Goal: Information Seeking & Learning: Learn about a topic

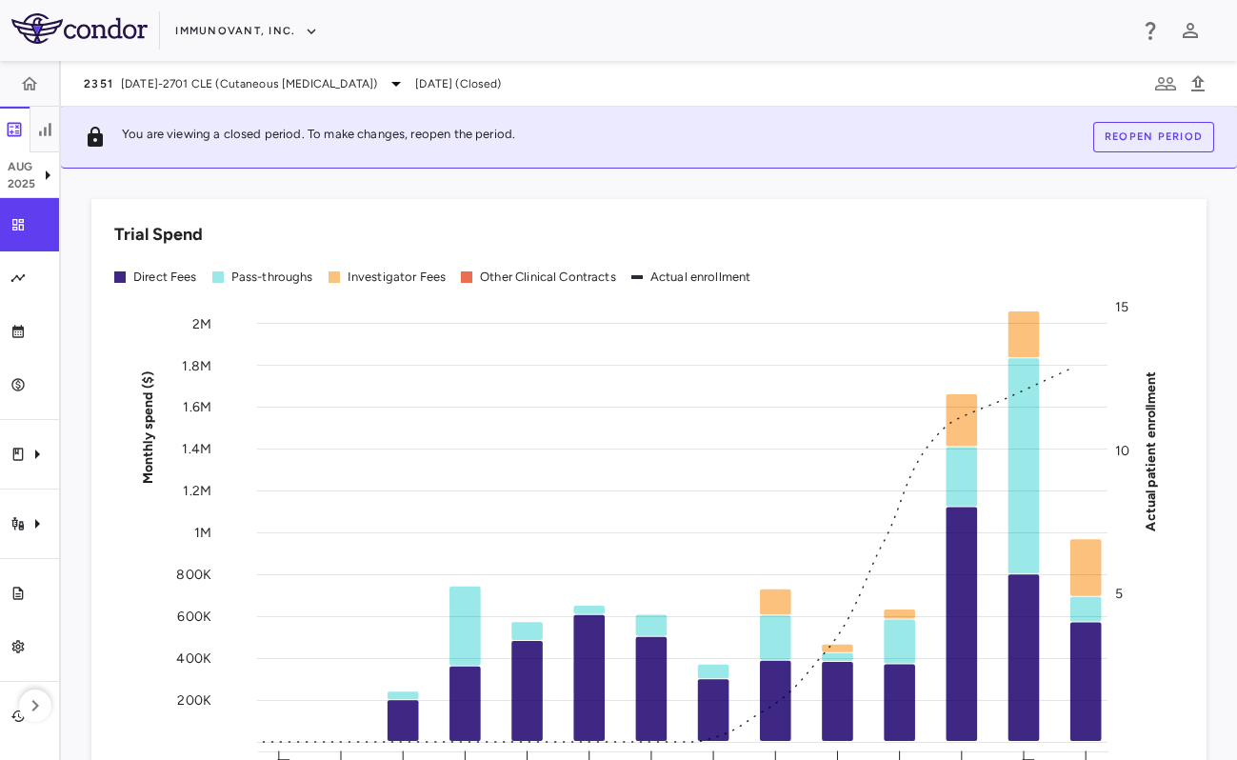
click at [378, 27] on div "Immunovant, Inc." at bounding box center [650, 30] width 951 height 31
click at [180, 36] on button "Immunovant, Inc." at bounding box center [246, 31] width 143 height 30
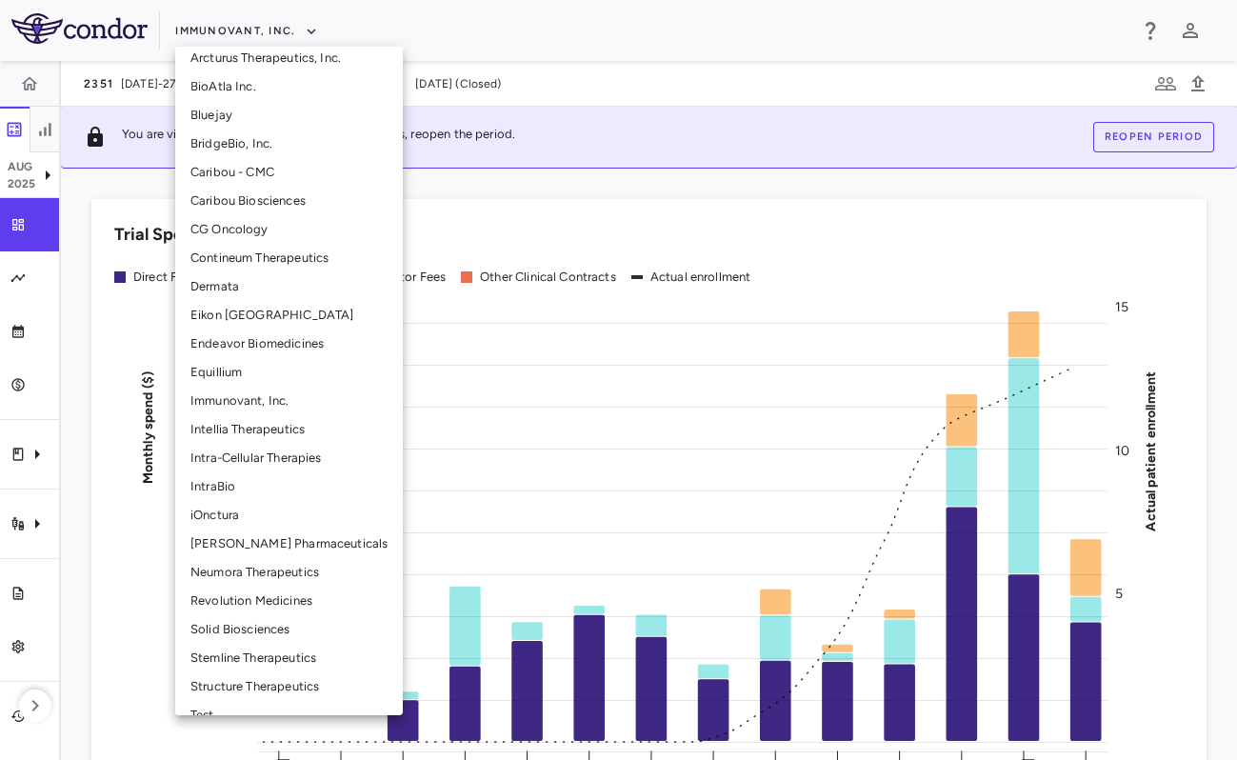
scroll to position [375, 0]
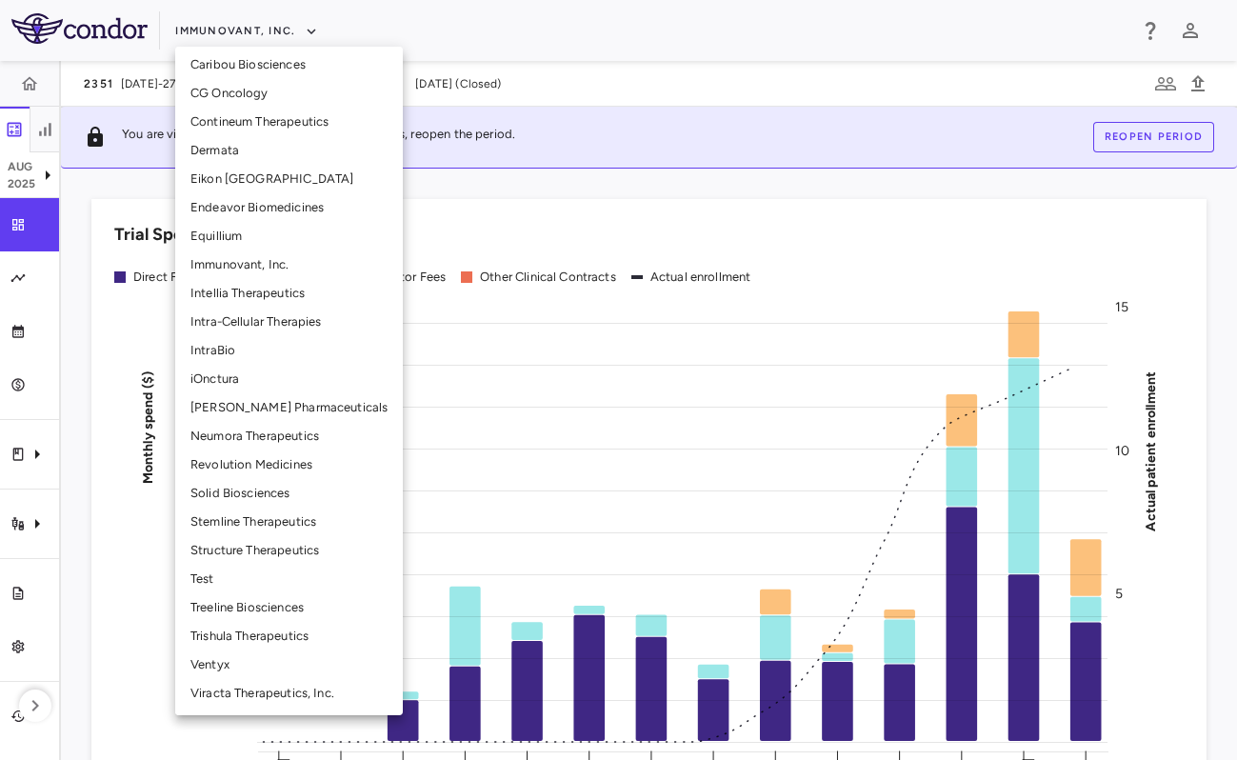
click at [299, 548] on li "Structure Therapeutics" at bounding box center [289, 550] width 228 height 29
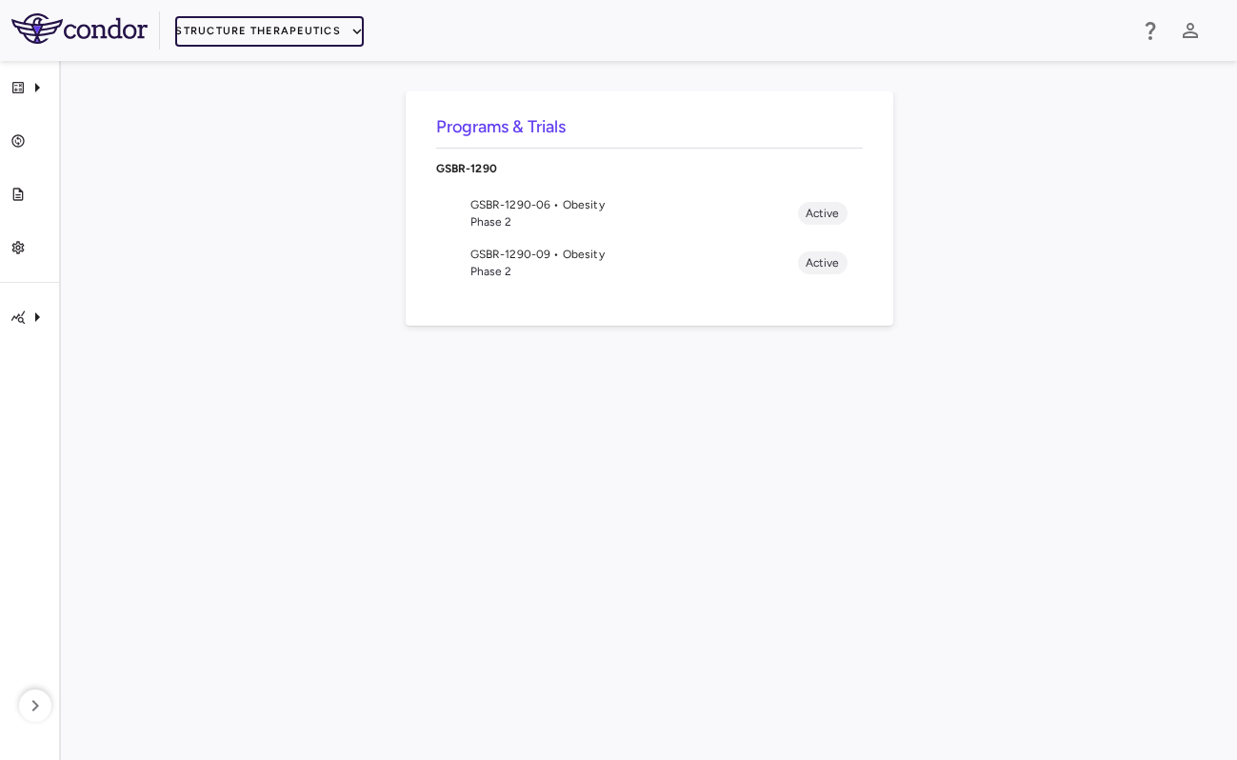
click at [269, 34] on button "Structure Therapeutics" at bounding box center [269, 31] width 188 height 30
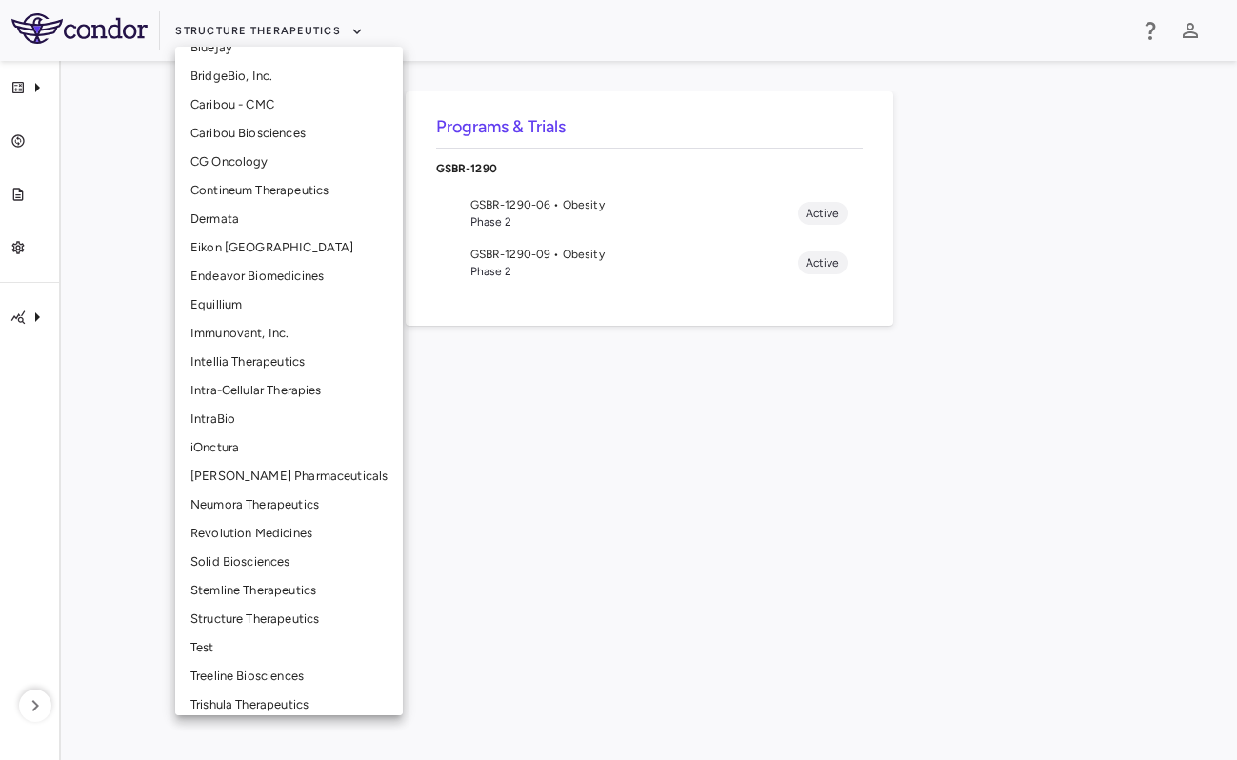
scroll to position [375, 0]
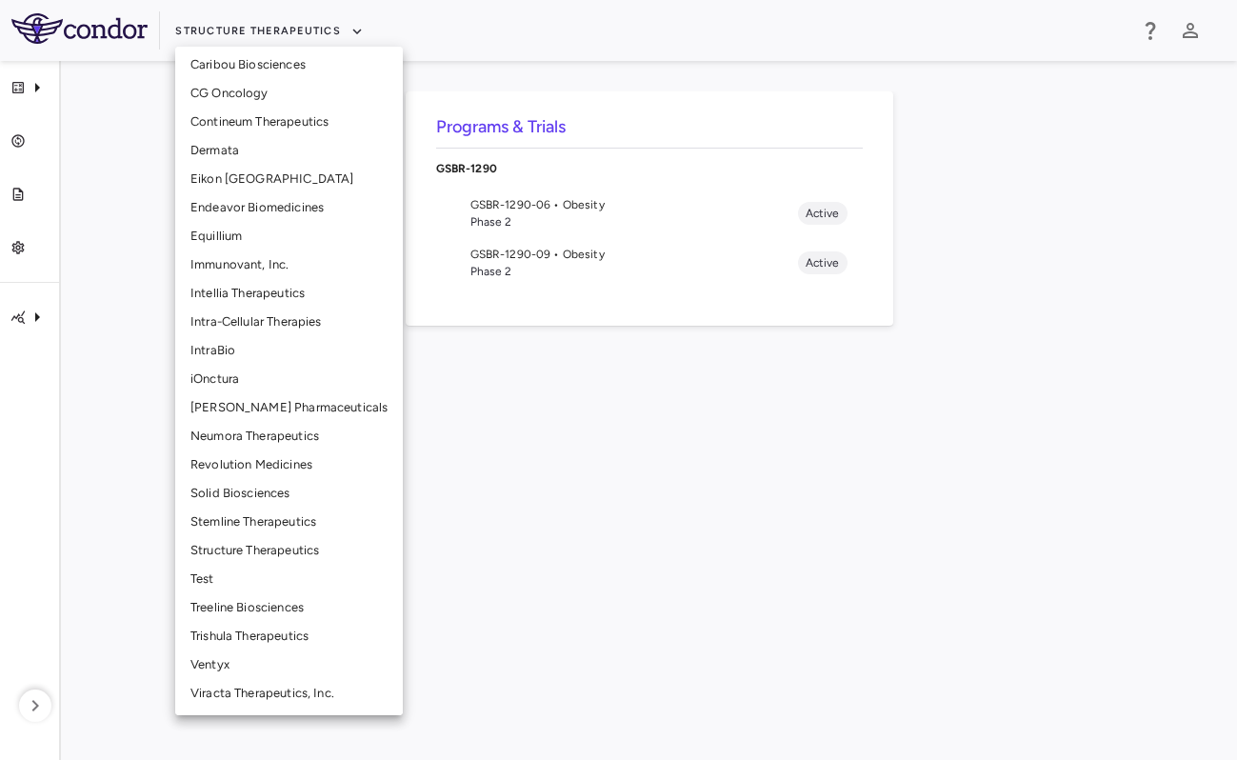
click at [275, 493] on li "Solid Biosciences" at bounding box center [289, 493] width 228 height 29
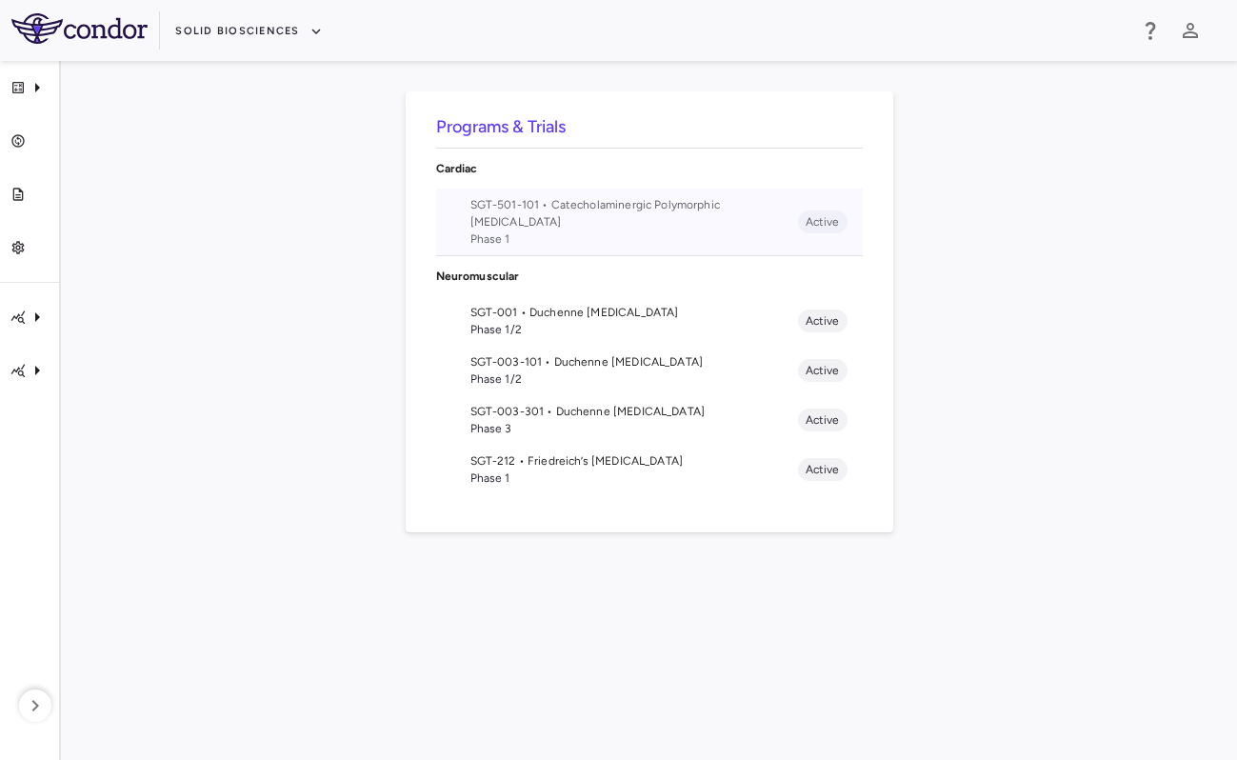
click at [620, 235] on span "Phase 1" at bounding box center [633, 238] width 327 height 17
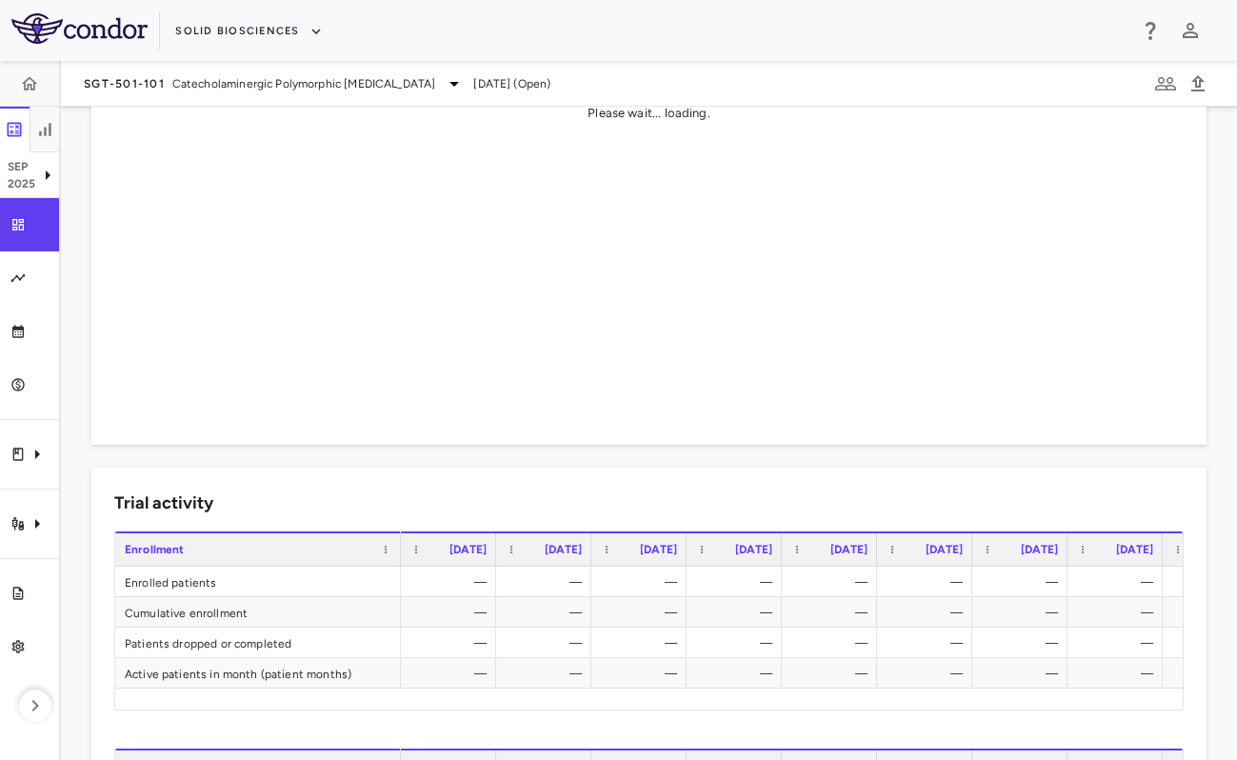
scroll to position [551, 0]
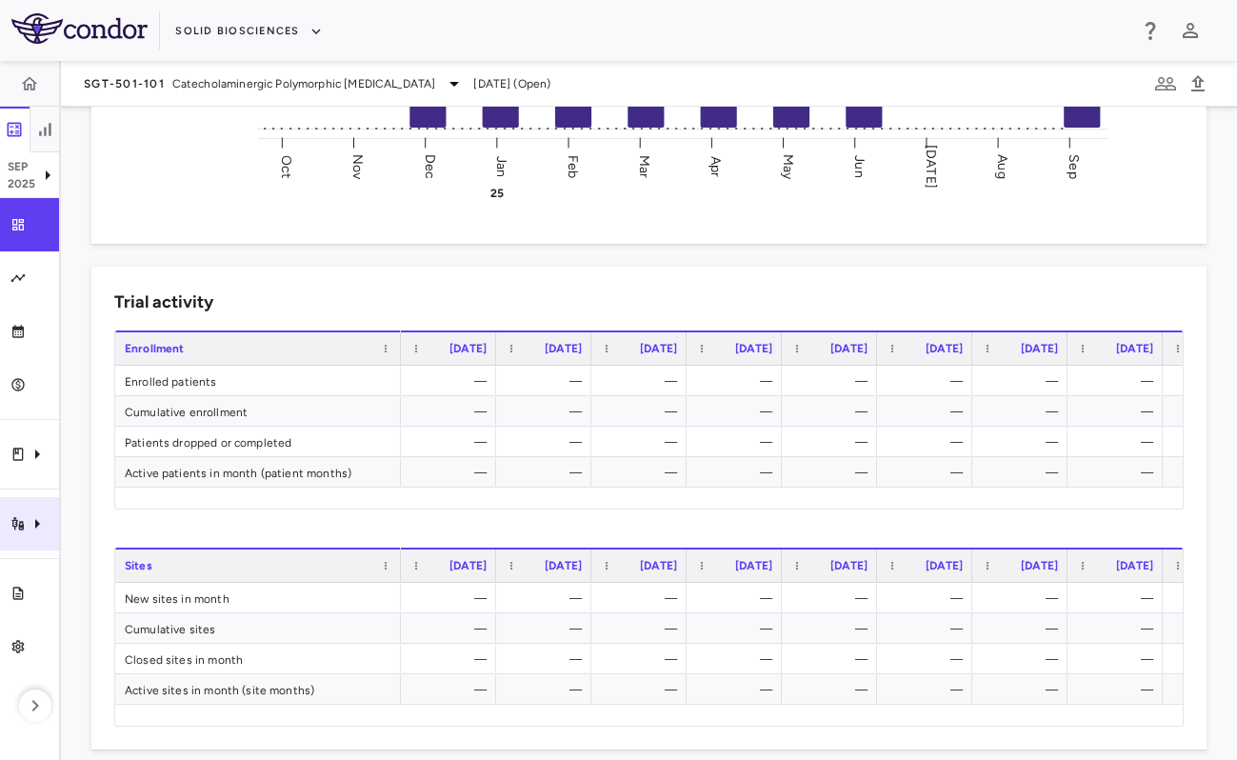
click at [41, 543] on div "Trial activity" at bounding box center [29, 523] width 59 height 53
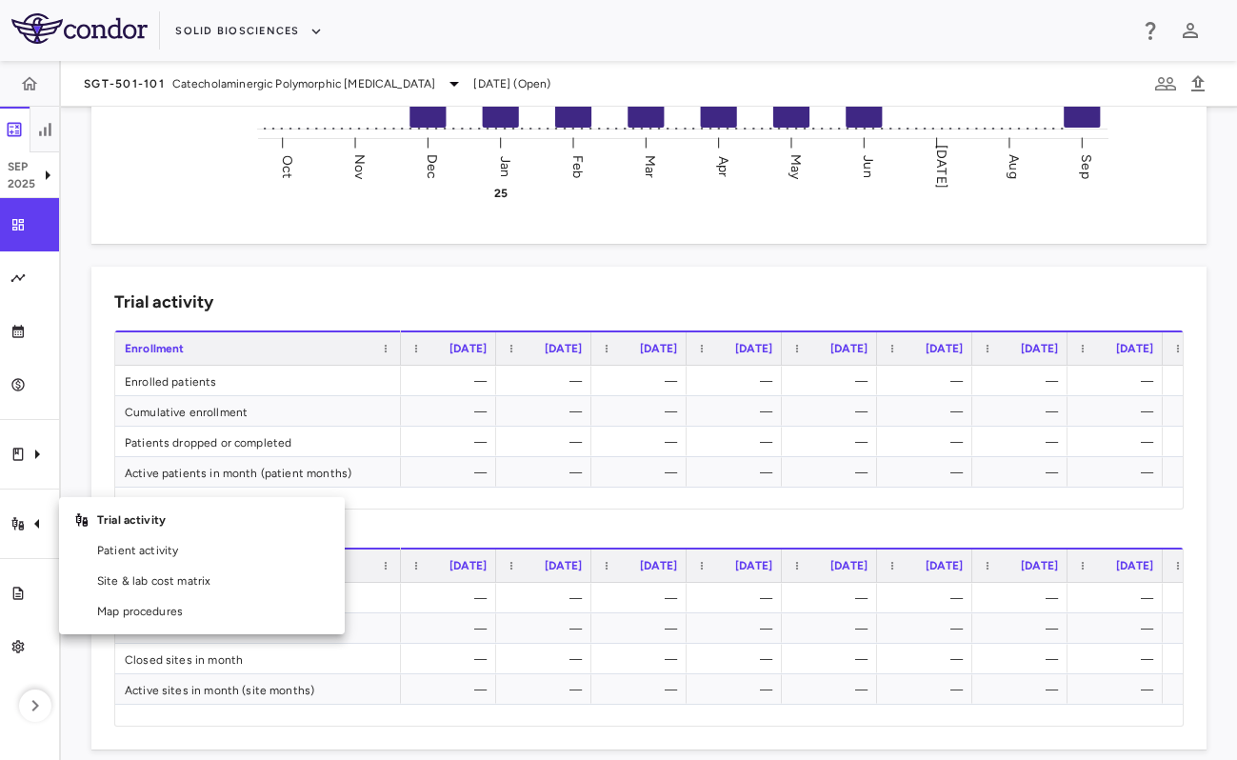
click at [145, 268] on div at bounding box center [618, 380] width 1237 height 760
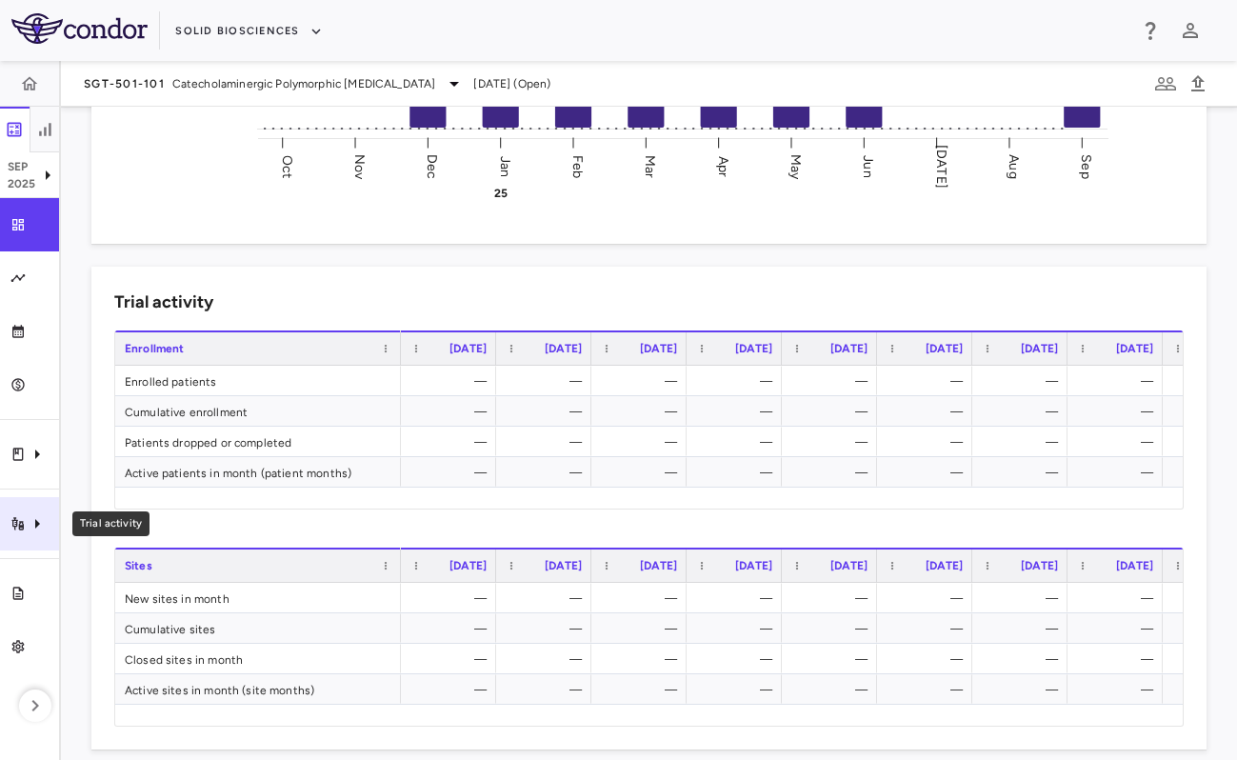
click at [40, 515] on icon "Trial activity" at bounding box center [37, 523] width 23 height 23
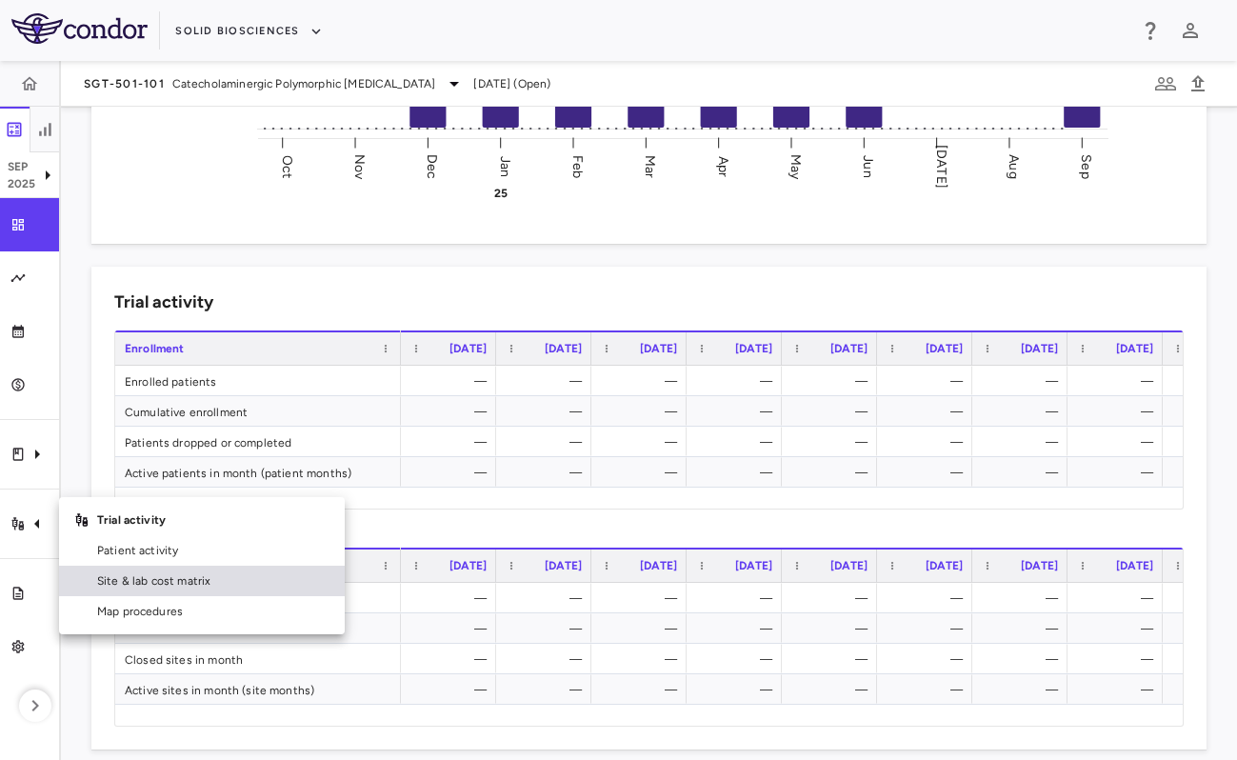
click at [219, 582] on span "Site & lab cost matrix" at bounding box center [213, 580] width 232 height 17
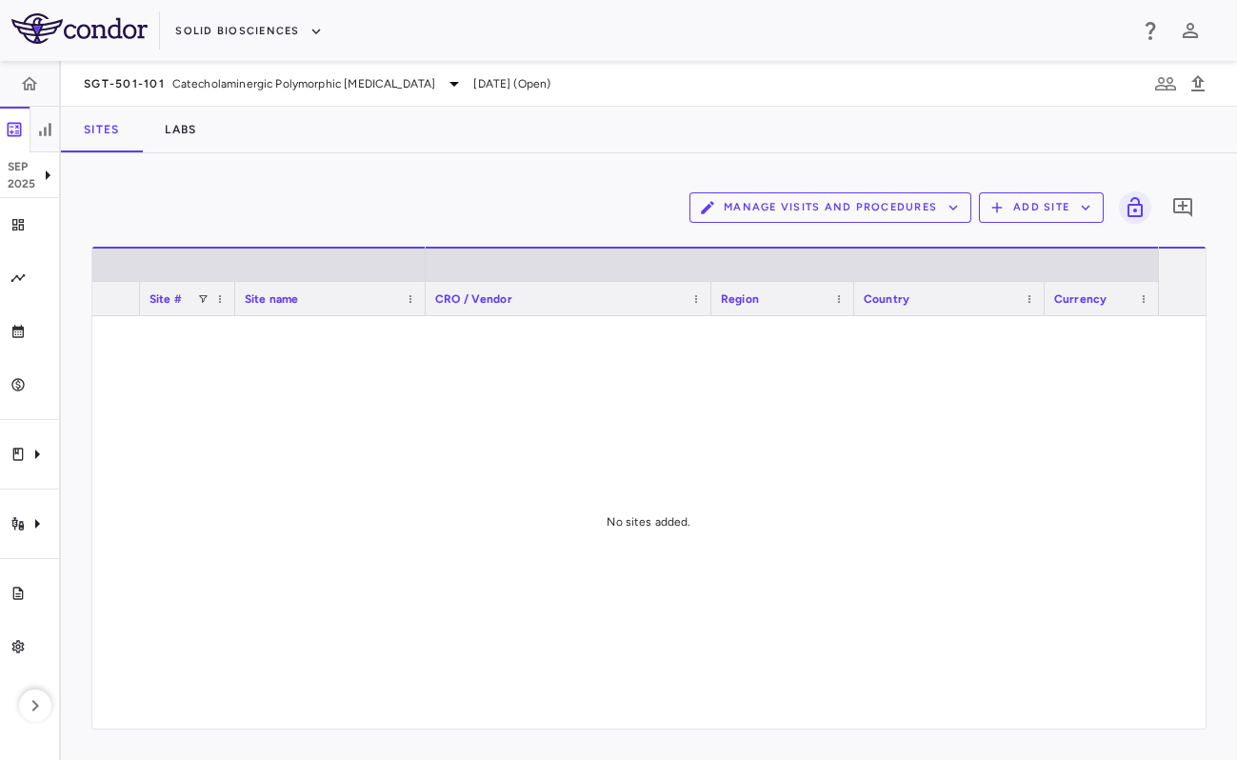
click at [146, 97] on div "SGT-501-101 Catecholaminergic Polymorphic [MEDICAL_DATA] [DATE] (Open)" at bounding box center [649, 84] width 1176 height 46
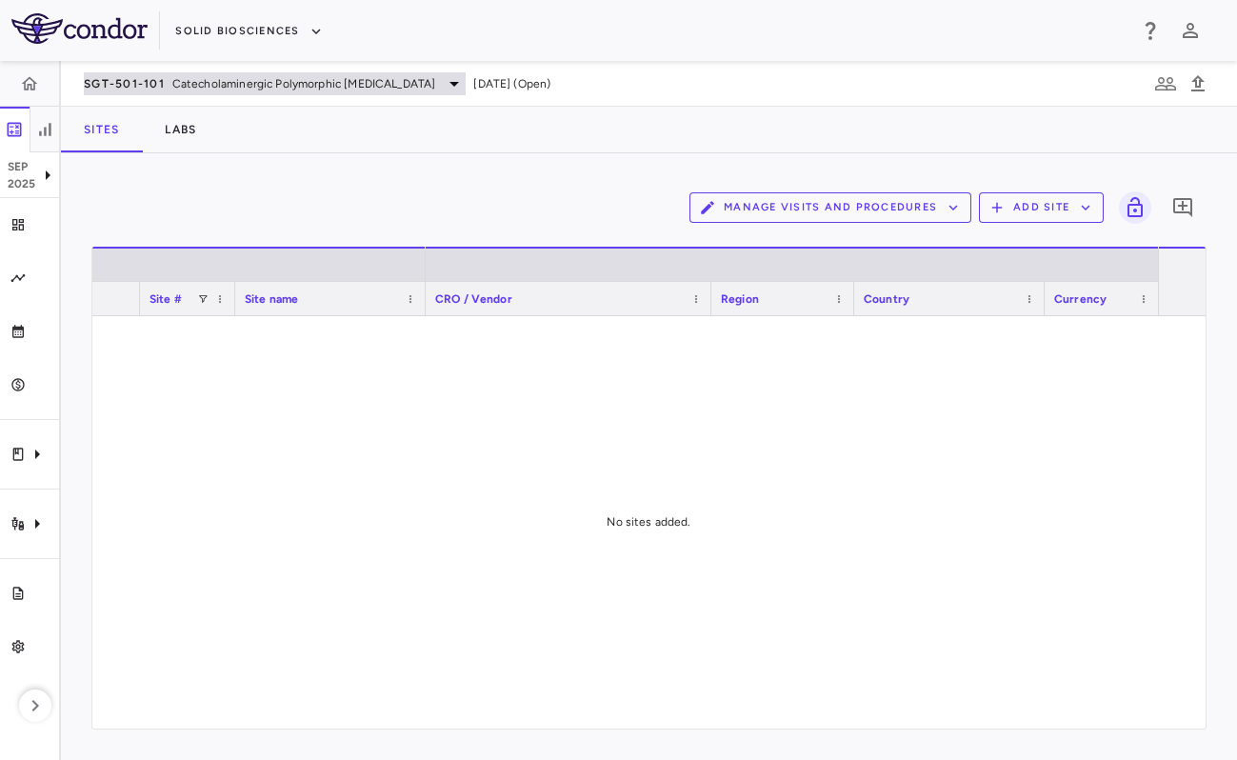
click at [155, 85] on span "SGT-501-101" at bounding box center [124, 83] width 81 height 15
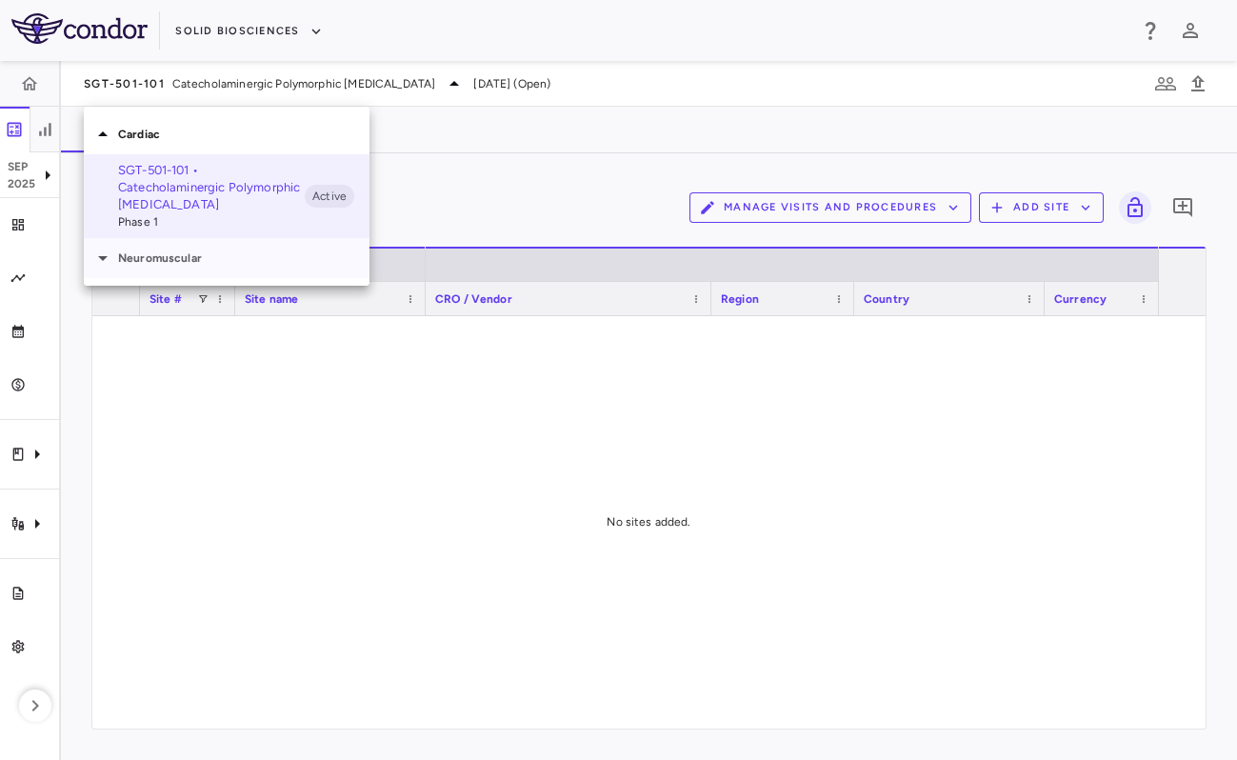
click at [178, 258] on p "Neuromuscular" at bounding box center [243, 257] width 251 height 17
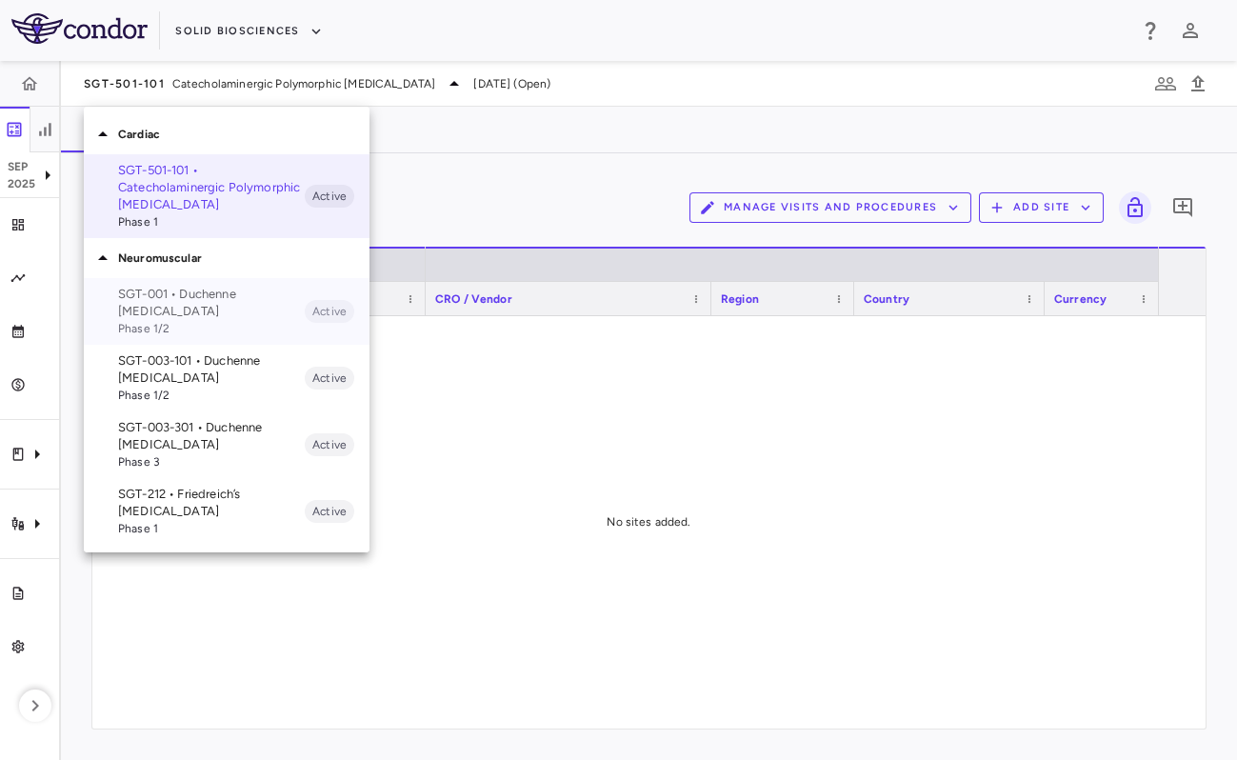
click at [186, 320] on span "Phase 1/2" at bounding box center [211, 328] width 187 height 17
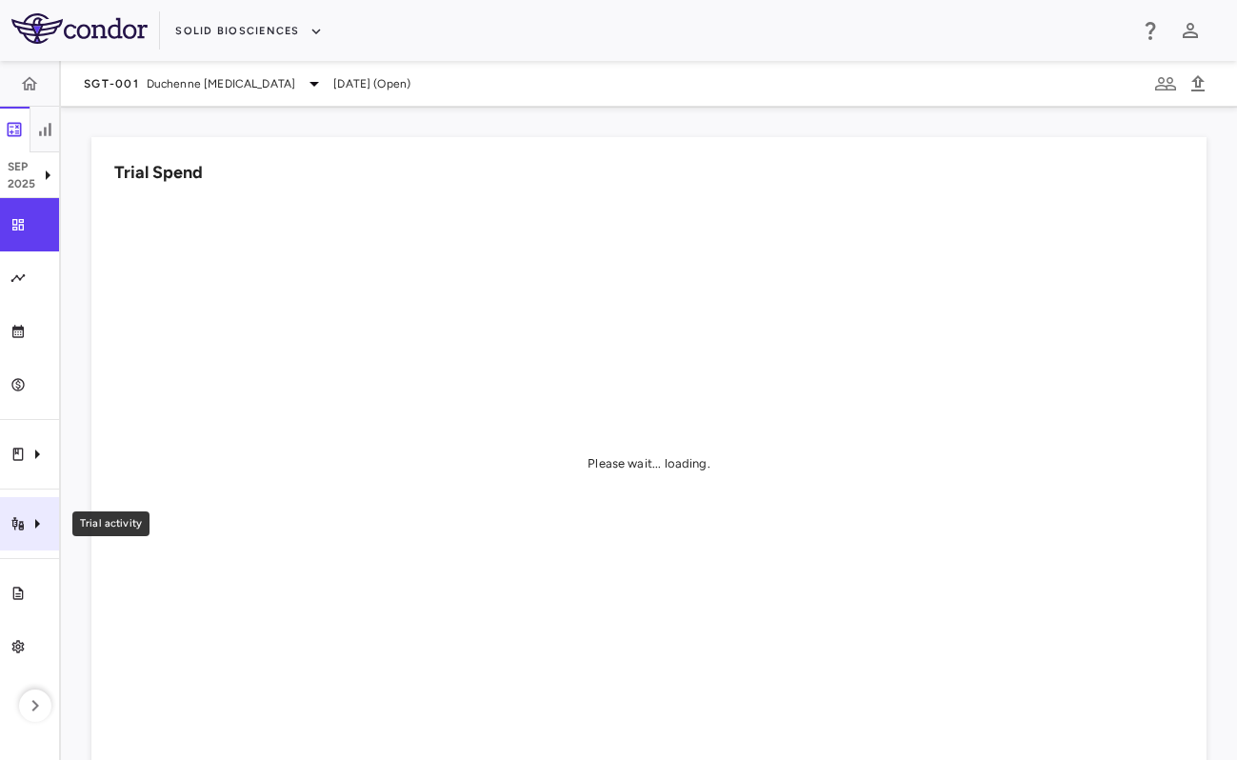
click at [34, 525] on icon "Trial activity" at bounding box center [37, 523] width 23 height 23
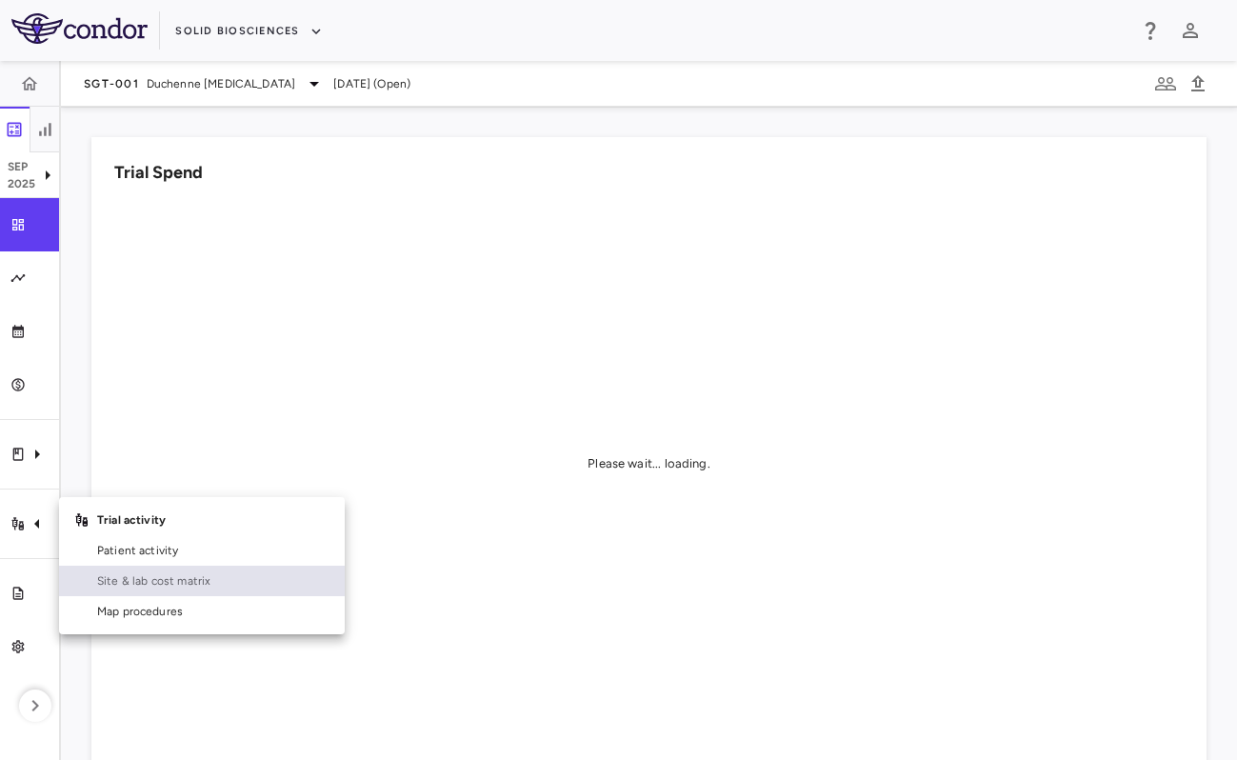
click at [134, 578] on span "Site & lab cost matrix" at bounding box center [213, 580] width 232 height 17
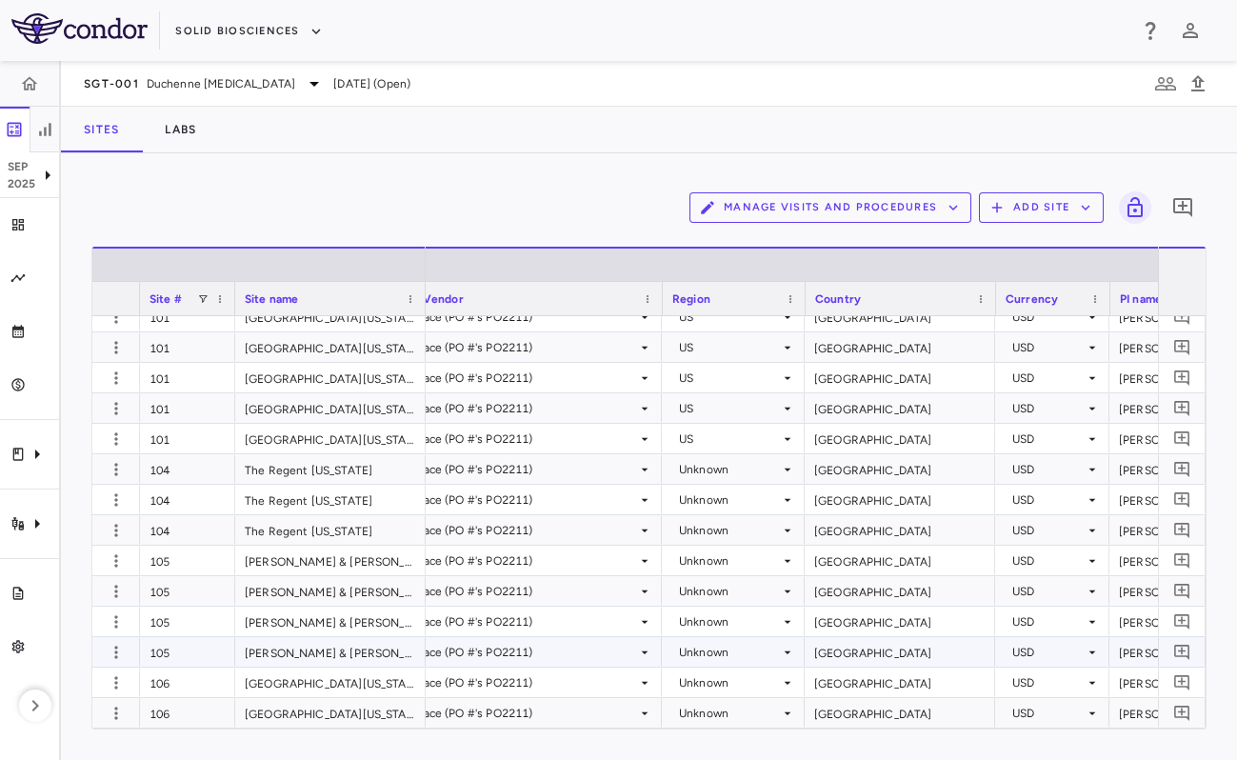
scroll to position [0, 50]
click at [21, 172] on p "Sep" at bounding box center [22, 166] width 29 height 17
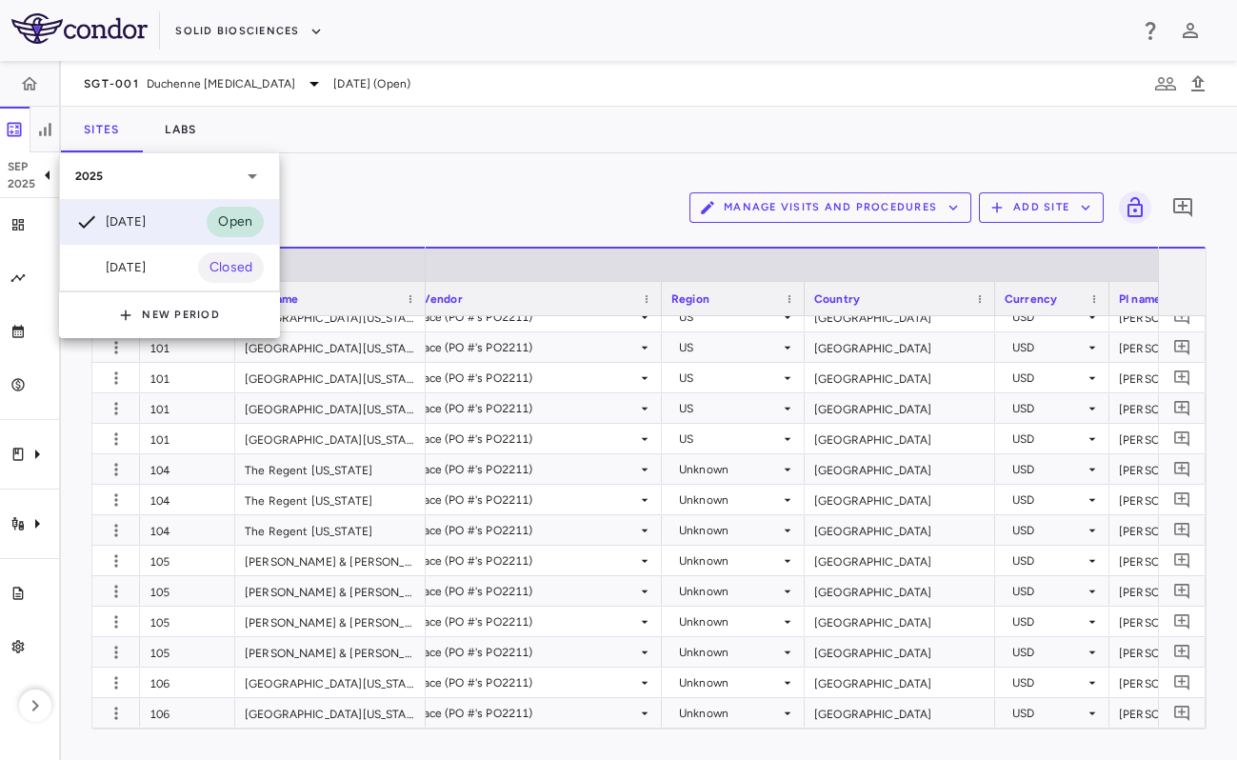
click at [447, 186] on div at bounding box center [618, 380] width 1237 height 760
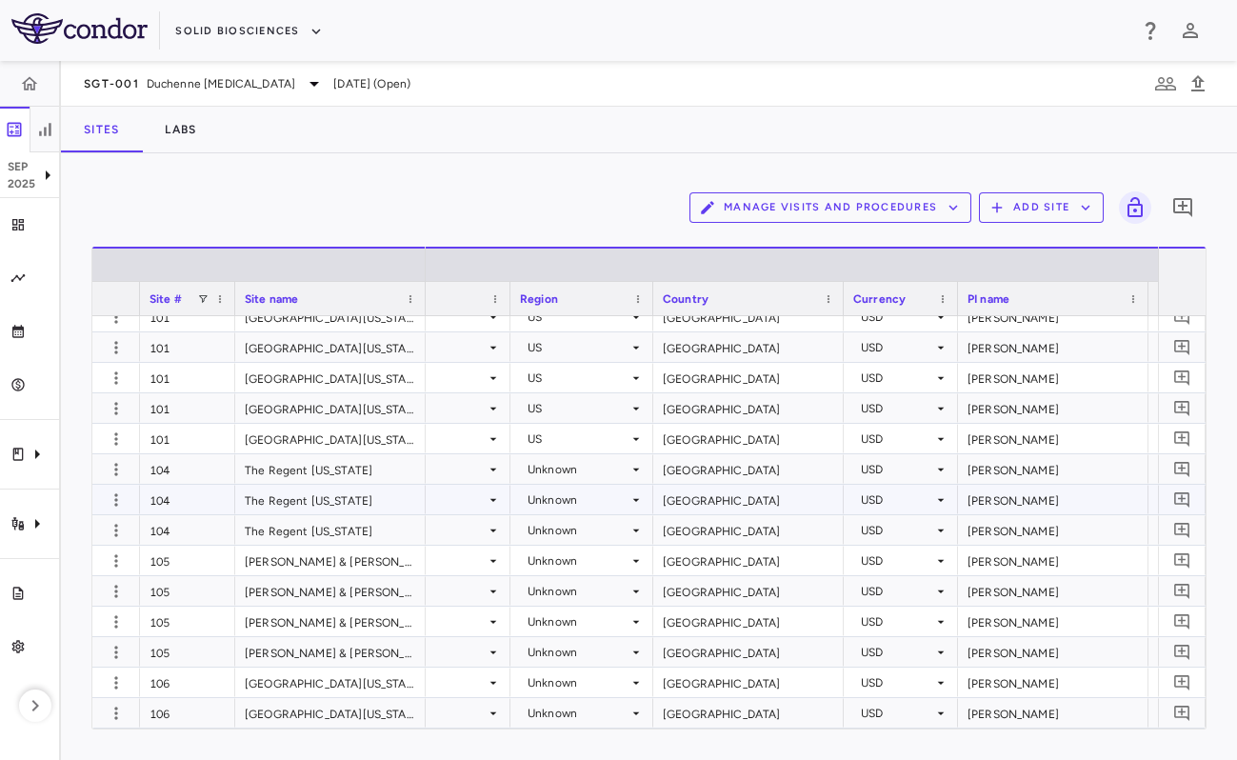
scroll to position [0, 0]
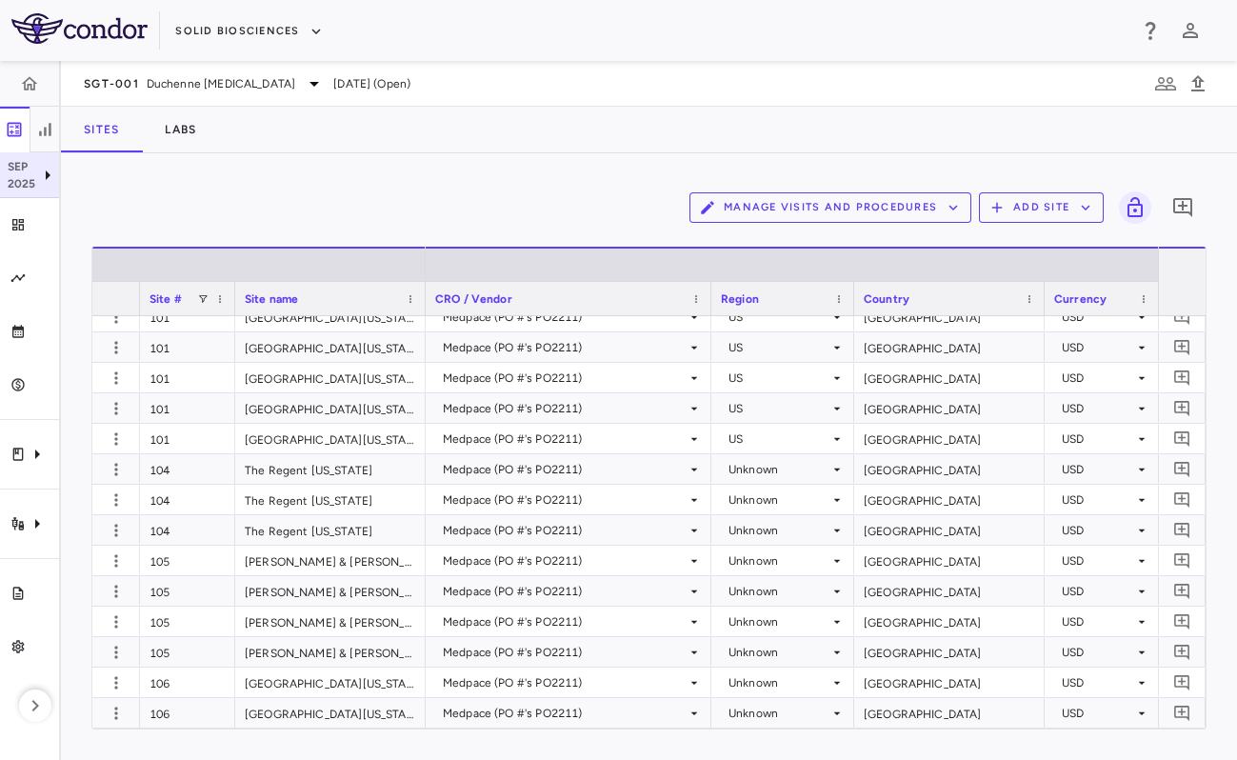
click at [28, 181] on p "2025" at bounding box center [22, 183] width 29 height 17
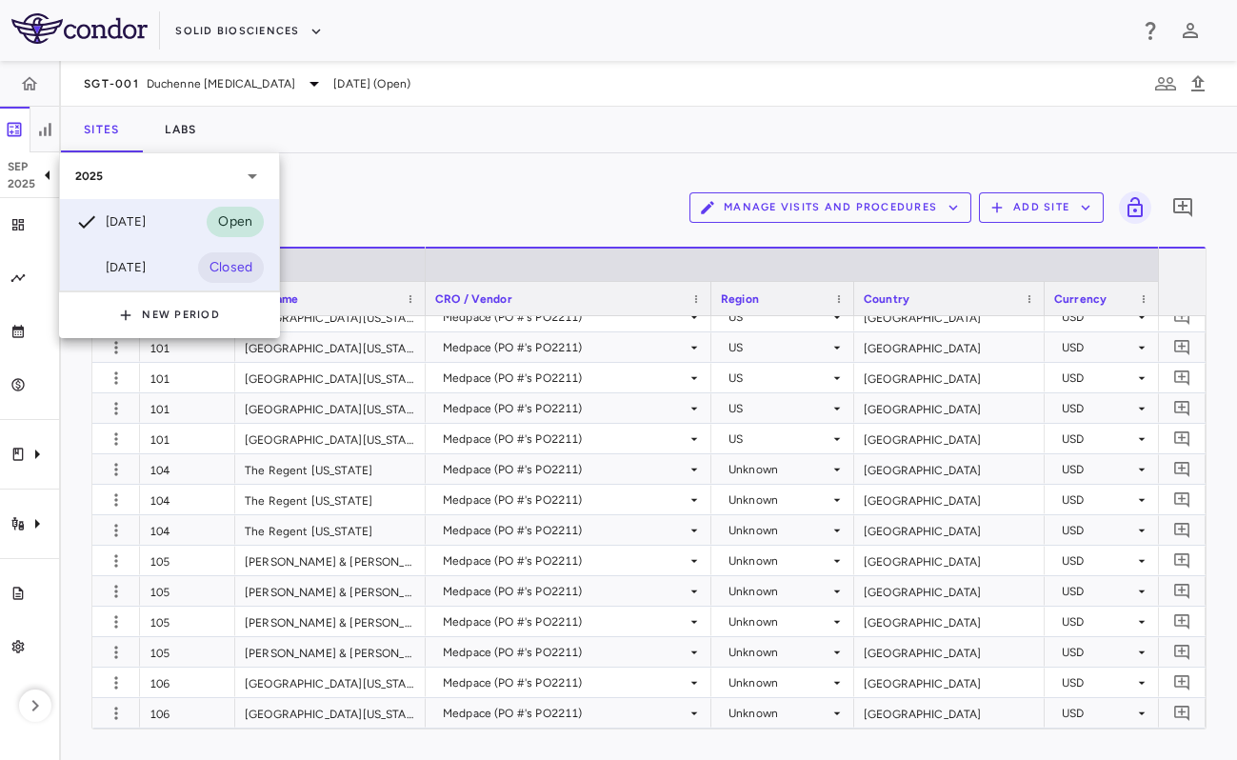
click at [96, 265] on div at bounding box center [86, 267] width 23 height 23
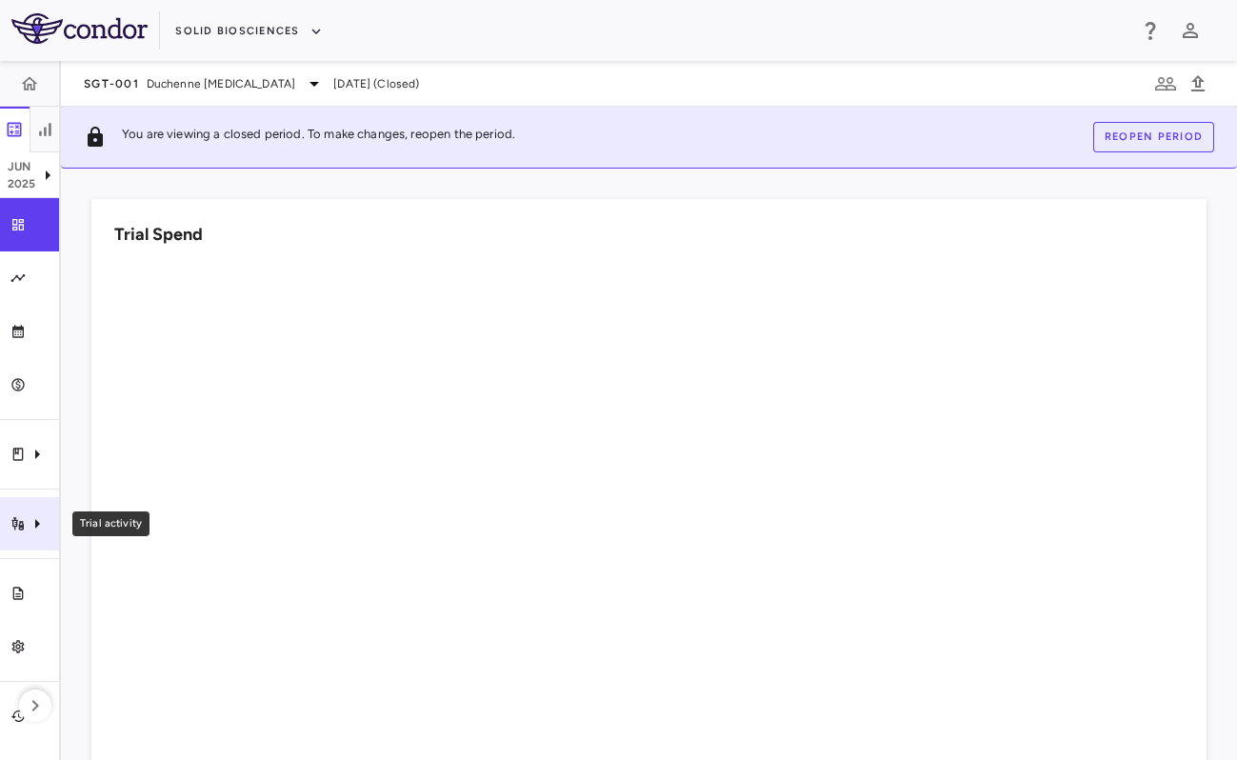
click at [24, 510] on div "Trial activity" at bounding box center [29, 523] width 59 height 53
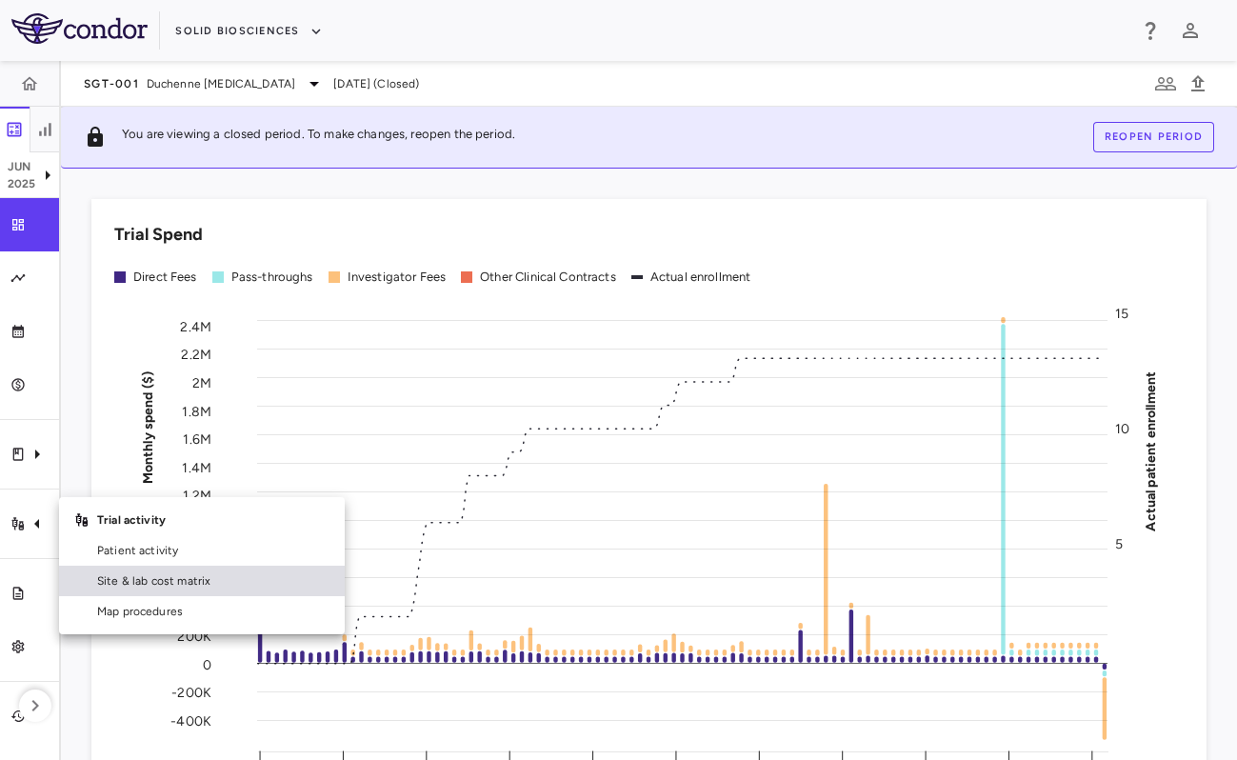
click at [109, 588] on span "Site & lab cost matrix" at bounding box center [213, 580] width 232 height 17
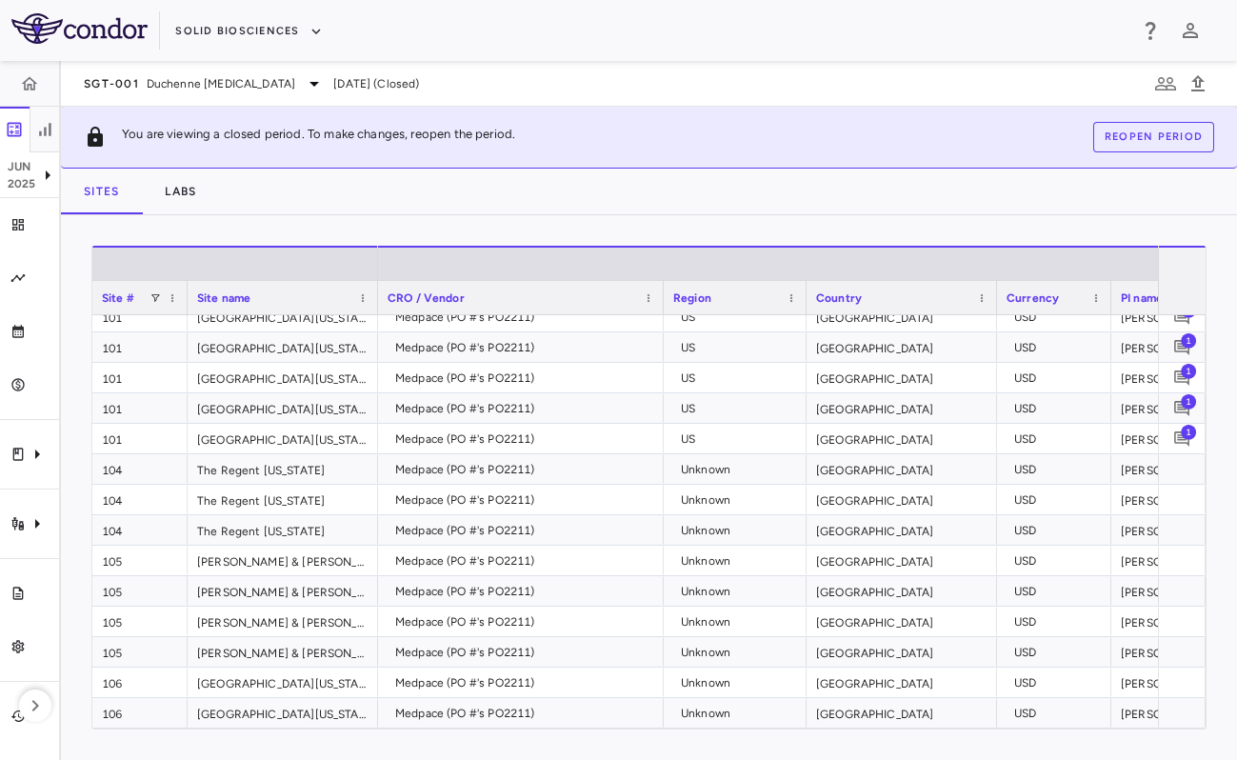
click at [788, 213] on div "Sites Labs" at bounding box center [649, 192] width 1176 height 46
click at [240, 32] on button "Solid Biosciences" at bounding box center [248, 31] width 147 height 30
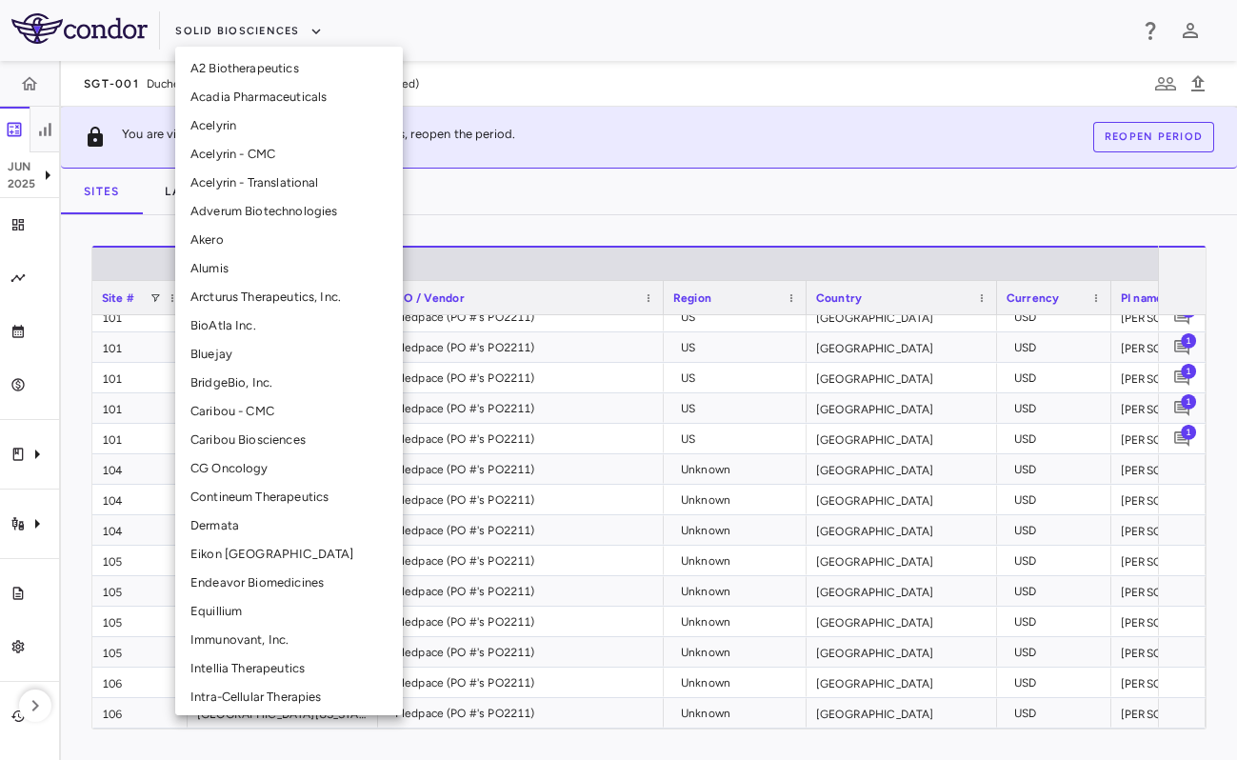
click at [264, 444] on li "Caribou Biosciences" at bounding box center [289, 440] width 228 height 29
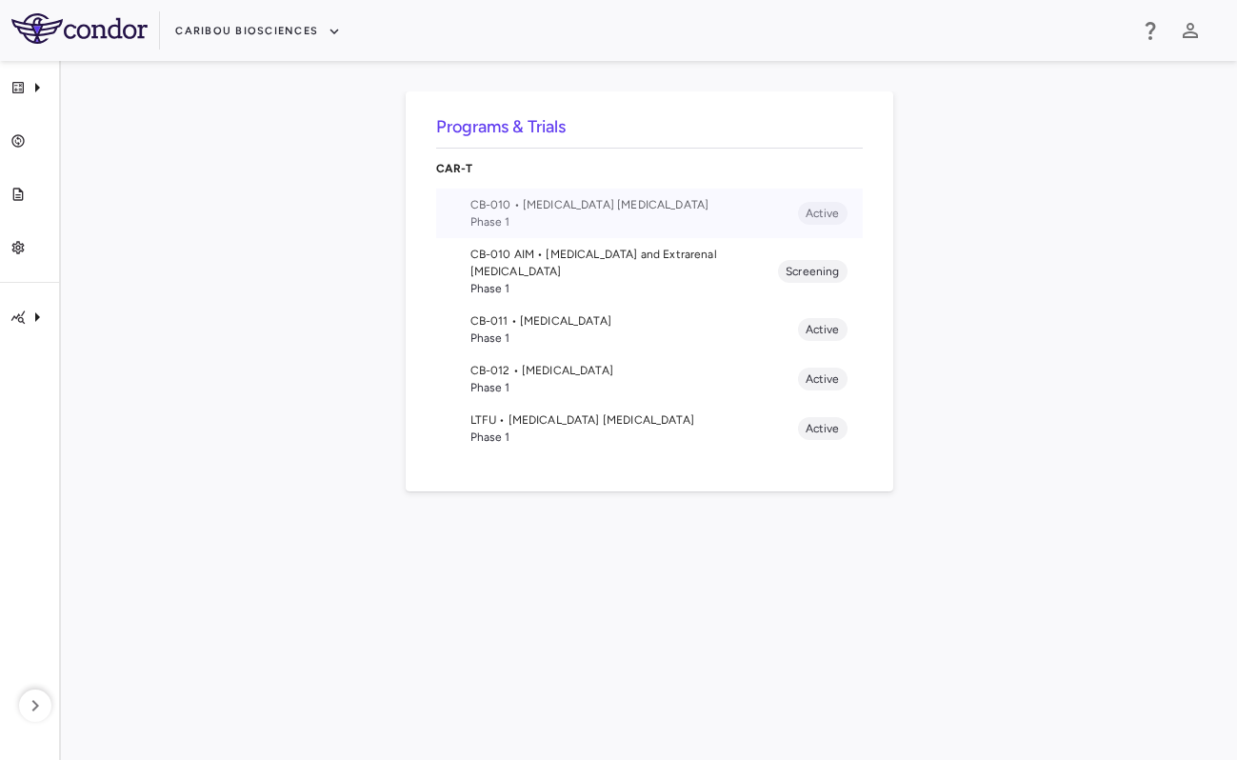
click at [631, 204] on span "CB-010 • [MEDICAL_DATA] [MEDICAL_DATA]" at bounding box center [633, 204] width 327 height 17
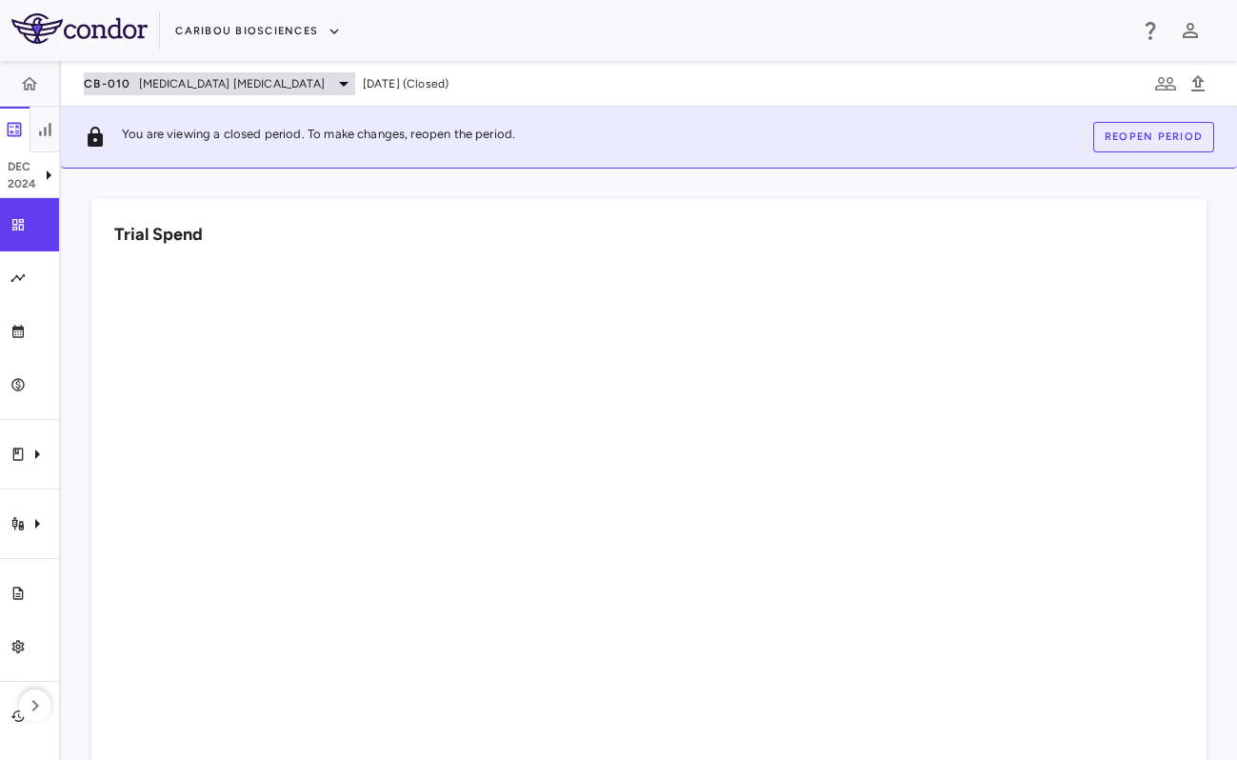
click at [191, 77] on span "[MEDICAL_DATA] [MEDICAL_DATA]" at bounding box center [232, 83] width 186 height 17
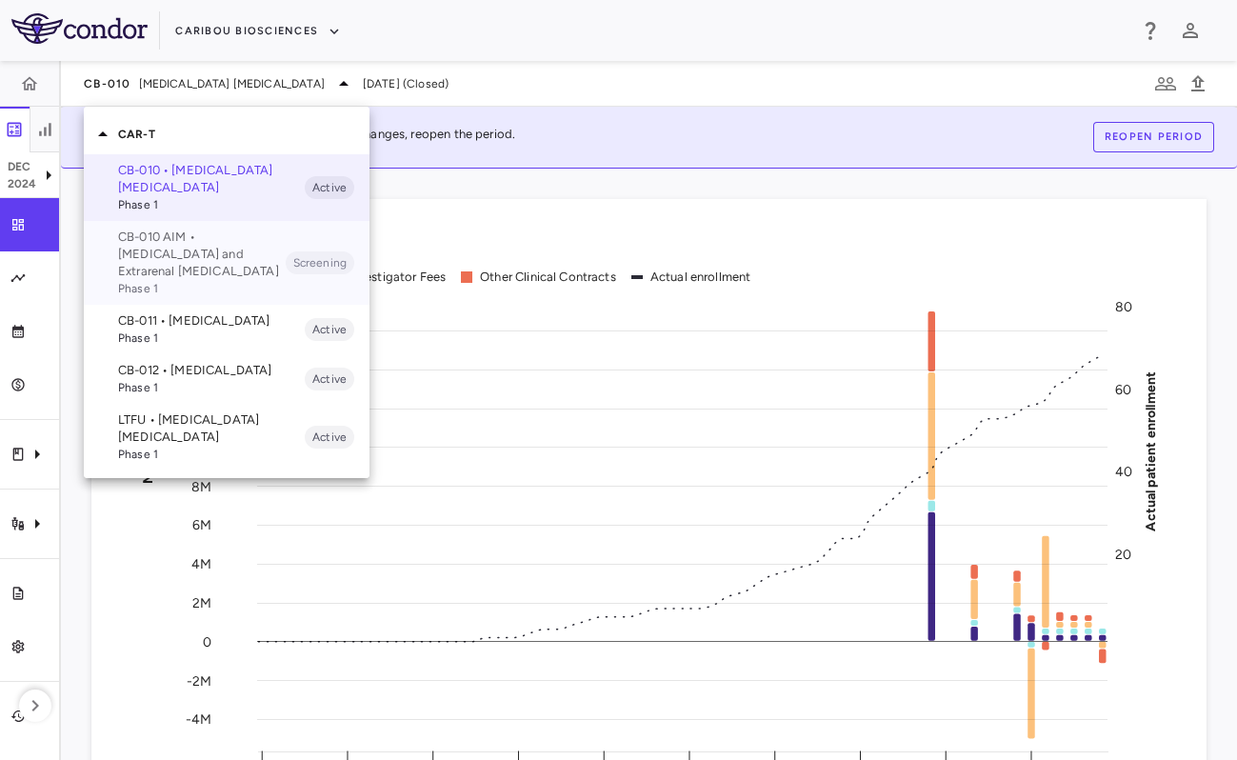
click at [209, 249] on p "CB-010 AIM • [MEDICAL_DATA] and Extrarenal [MEDICAL_DATA]" at bounding box center [202, 253] width 168 height 51
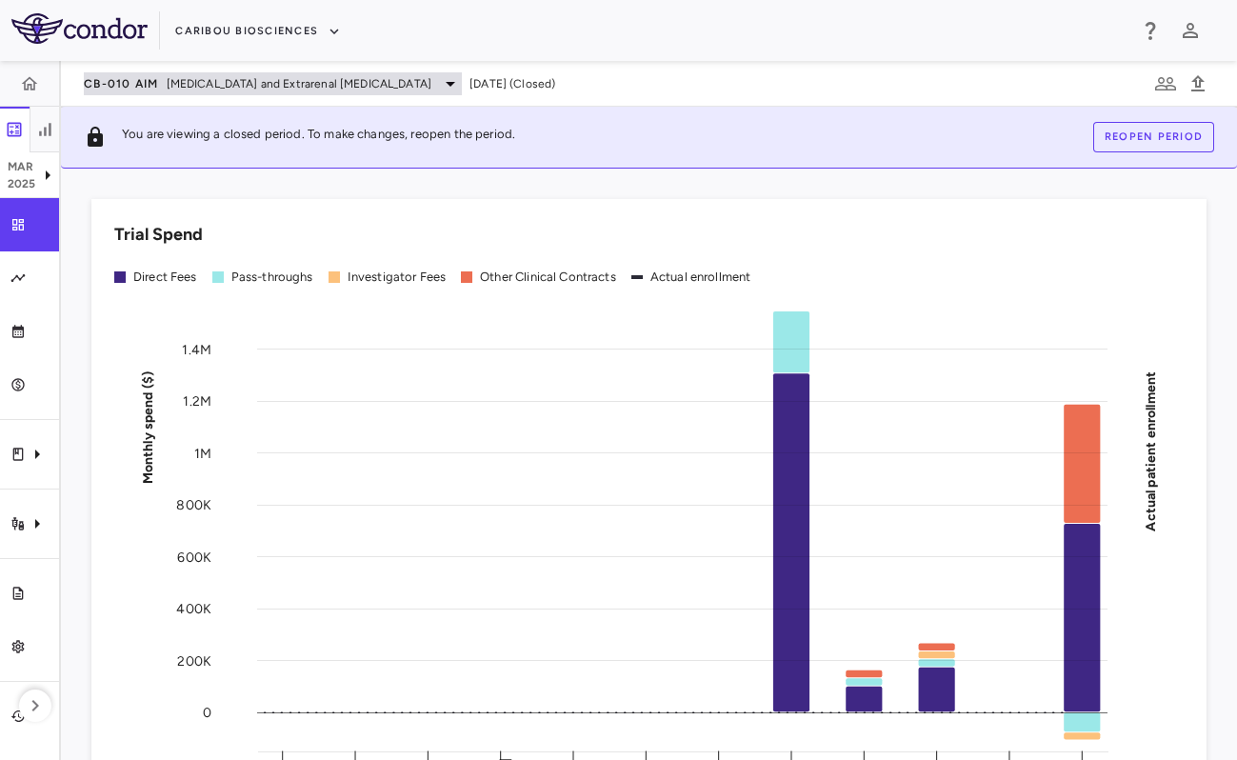
click at [276, 87] on span "[MEDICAL_DATA] and Extrarenal [MEDICAL_DATA]" at bounding box center [300, 83] width 266 height 17
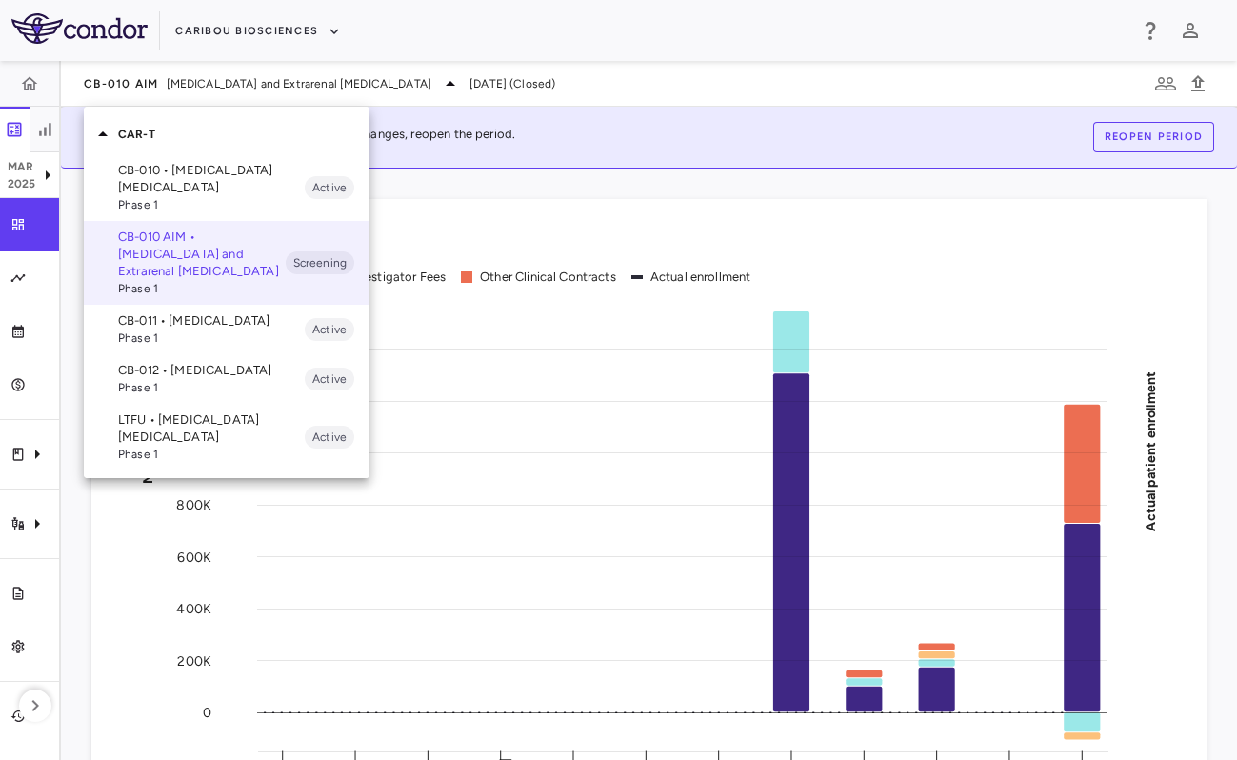
click at [261, 29] on div at bounding box center [618, 380] width 1237 height 760
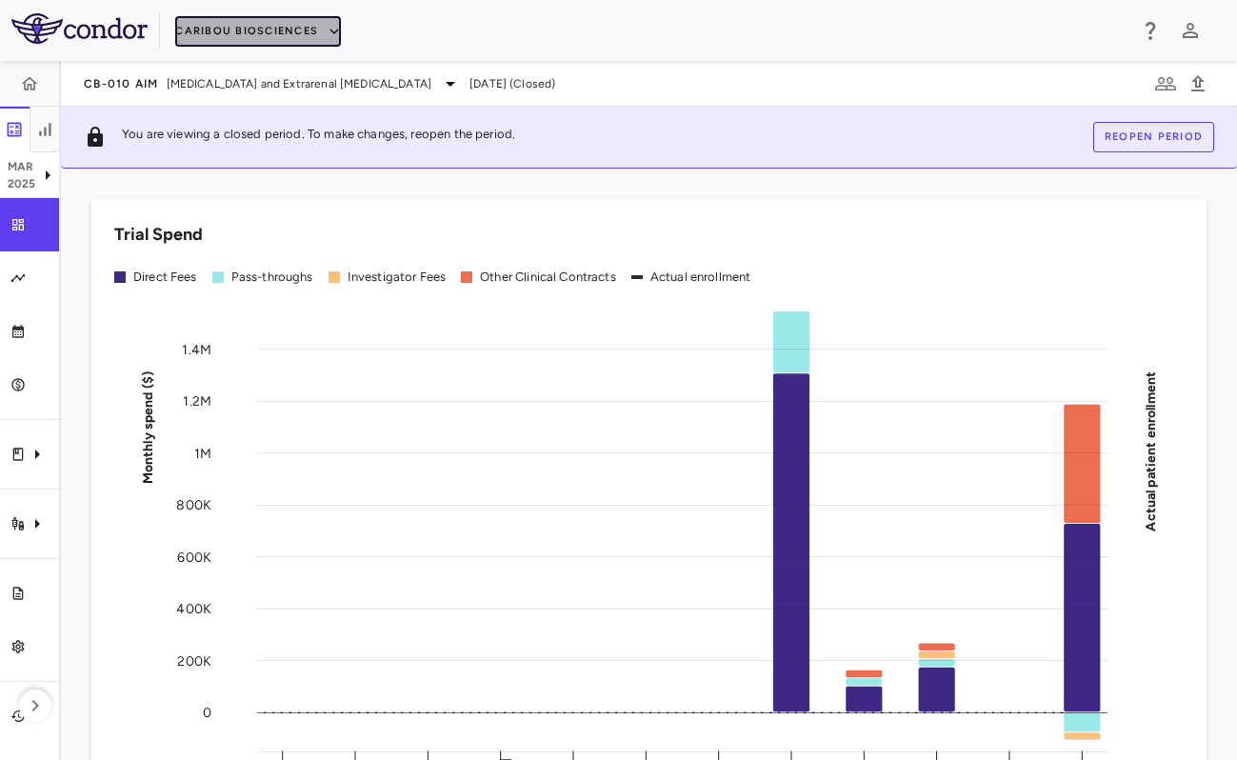
click at [277, 29] on button "Caribou Biosciences" at bounding box center [258, 31] width 166 height 30
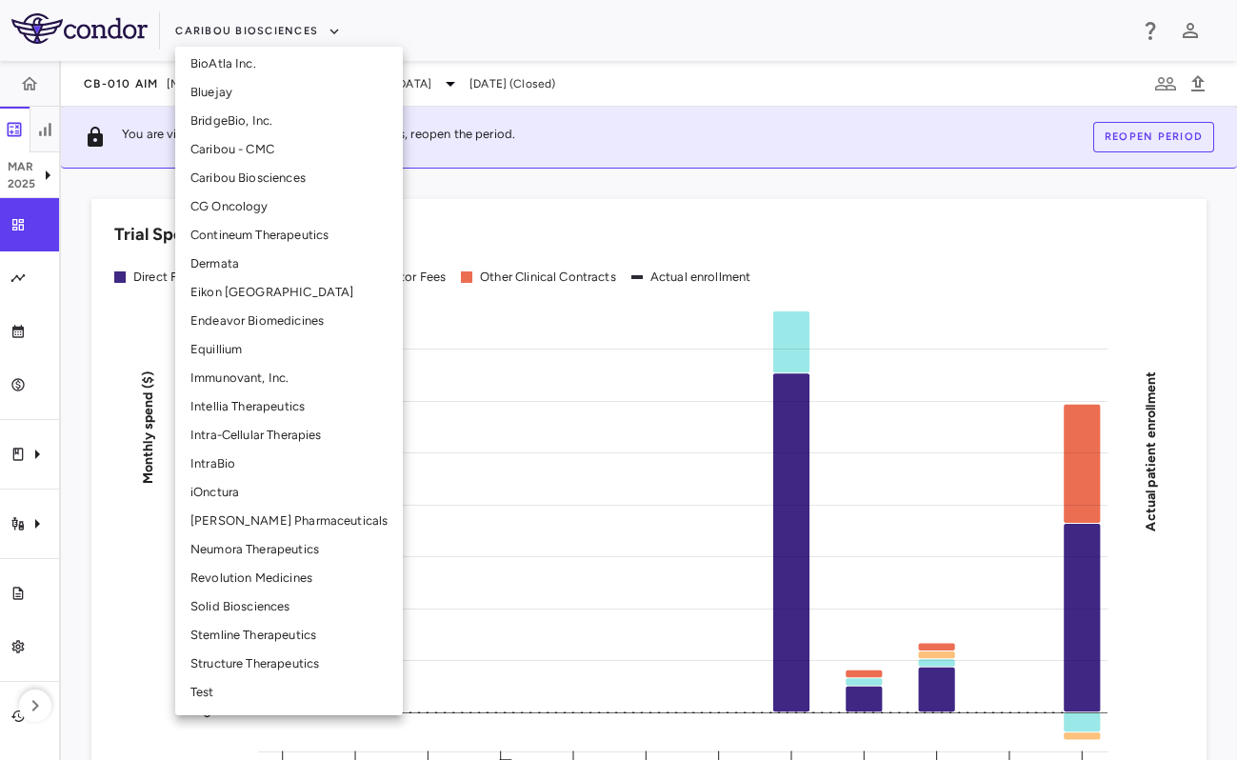
scroll to position [375, 0]
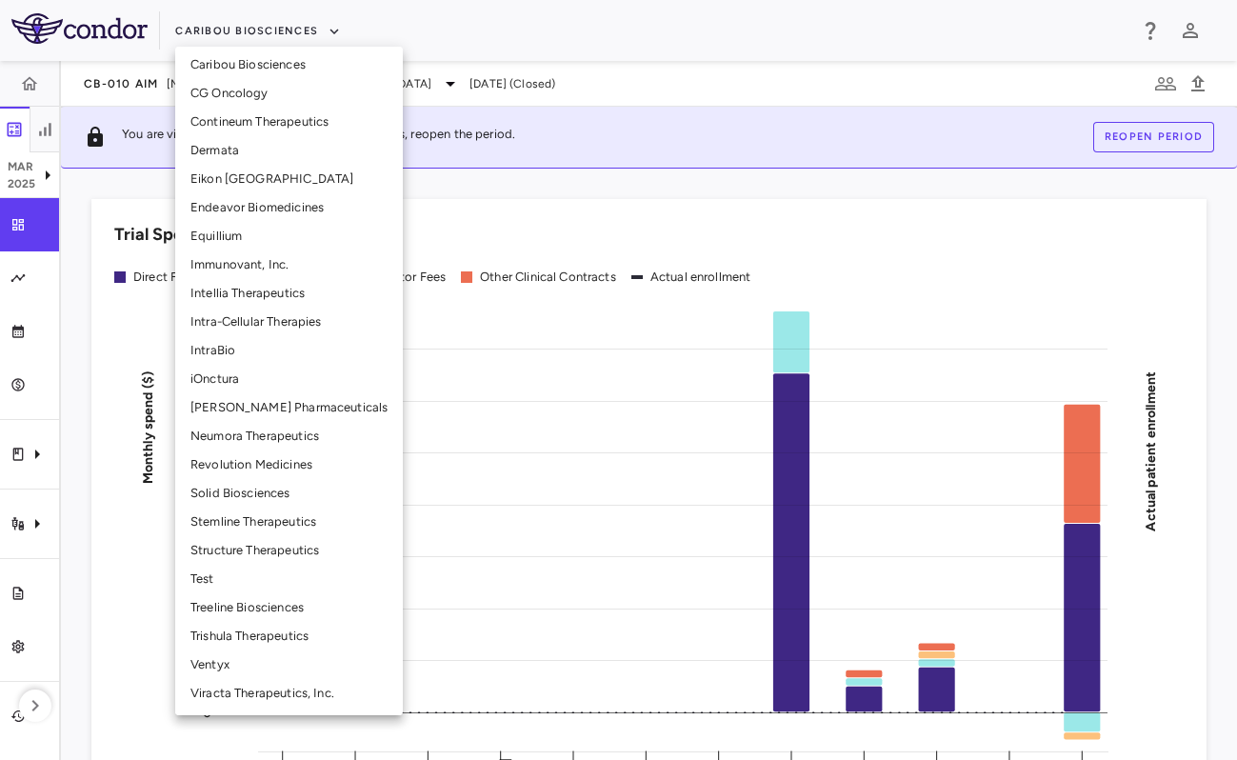
click at [399, 45] on div at bounding box center [618, 380] width 1237 height 760
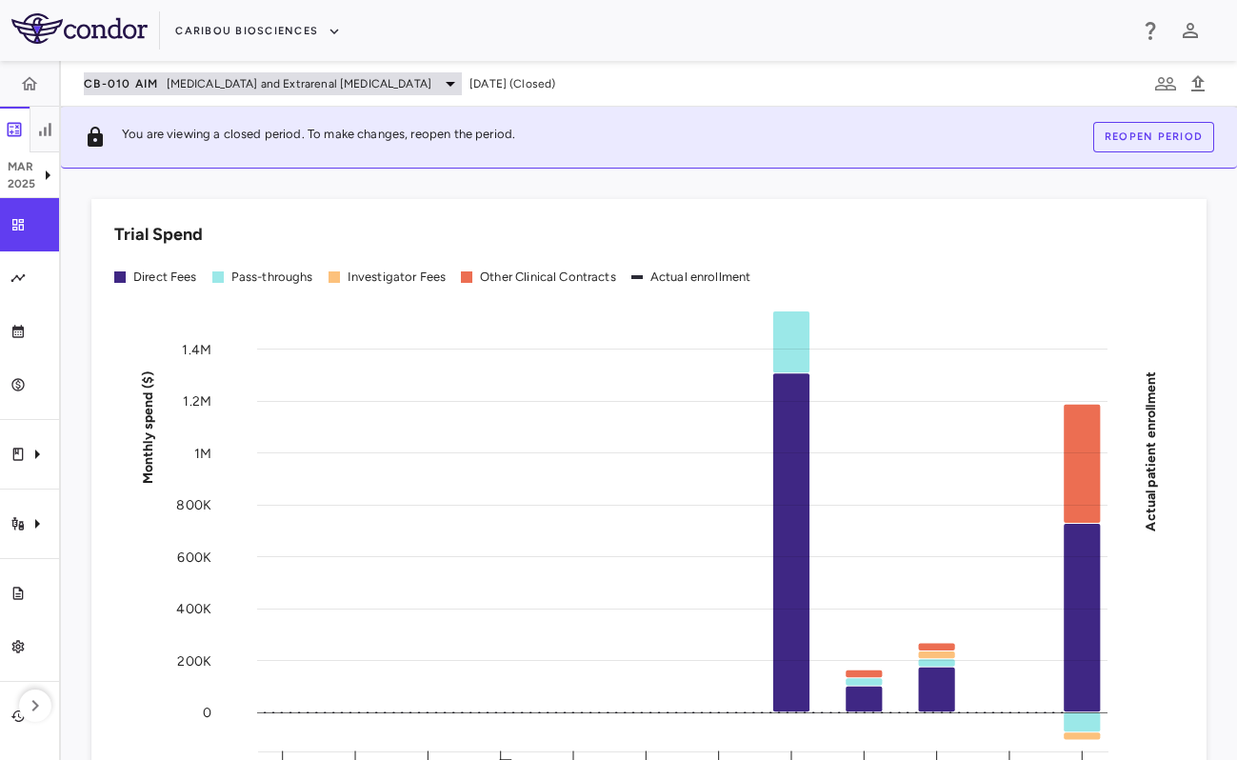
click at [178, 80] on span "[MEDICAL_DATA] and Extrarenal [MEDICAL_DATA]" at bounding box center [300, 83] width 266 height 17
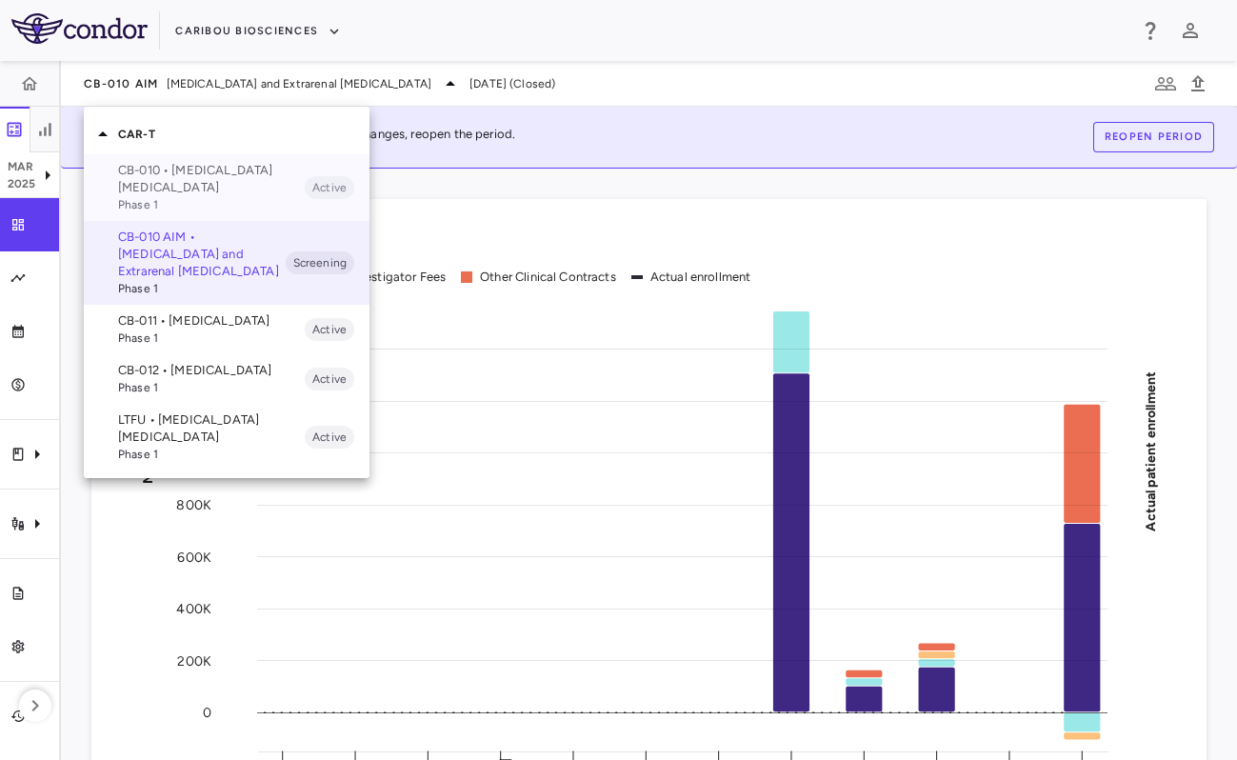
click at [255, 194] on p "CB-010 • [MEDICAL_DATA] [MEDICAL_DATA]" at bounding box center [211, 179] width 187 height 34
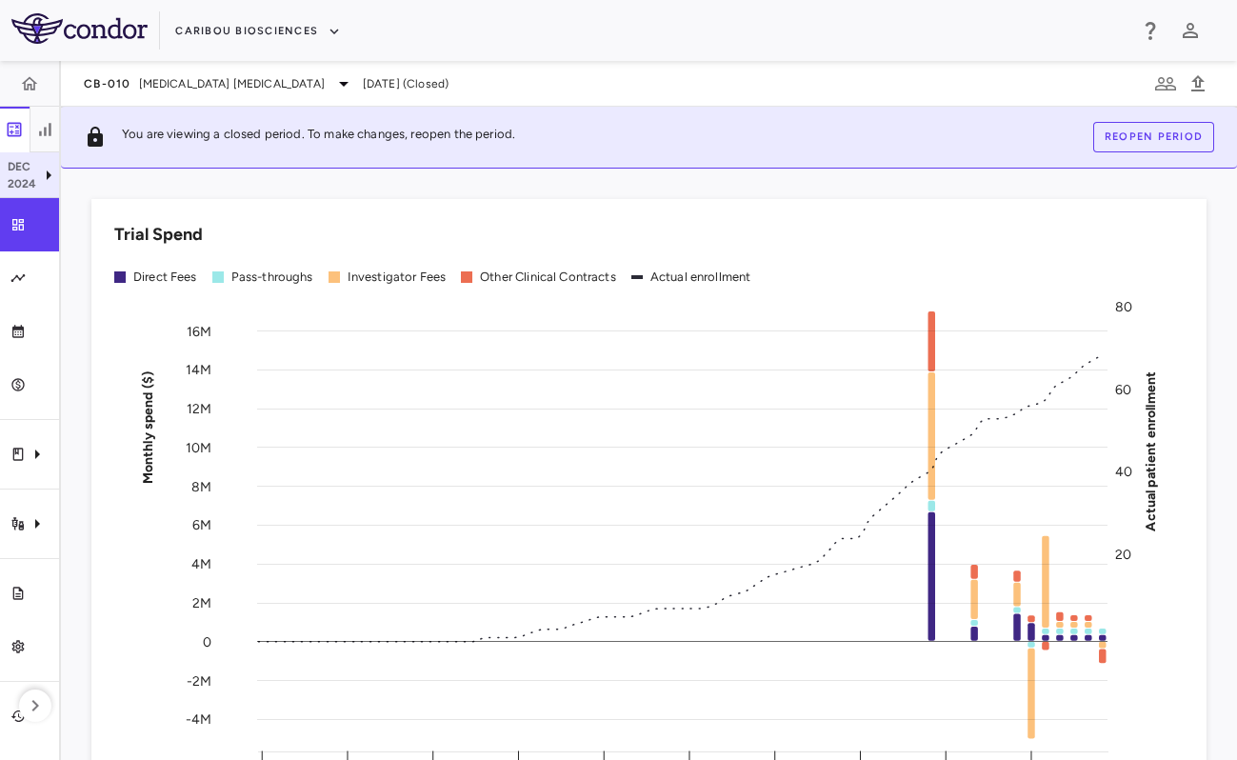
click at [53, 188] on div "[DATE]" at bounding box center [29, 175] width 59 height 46
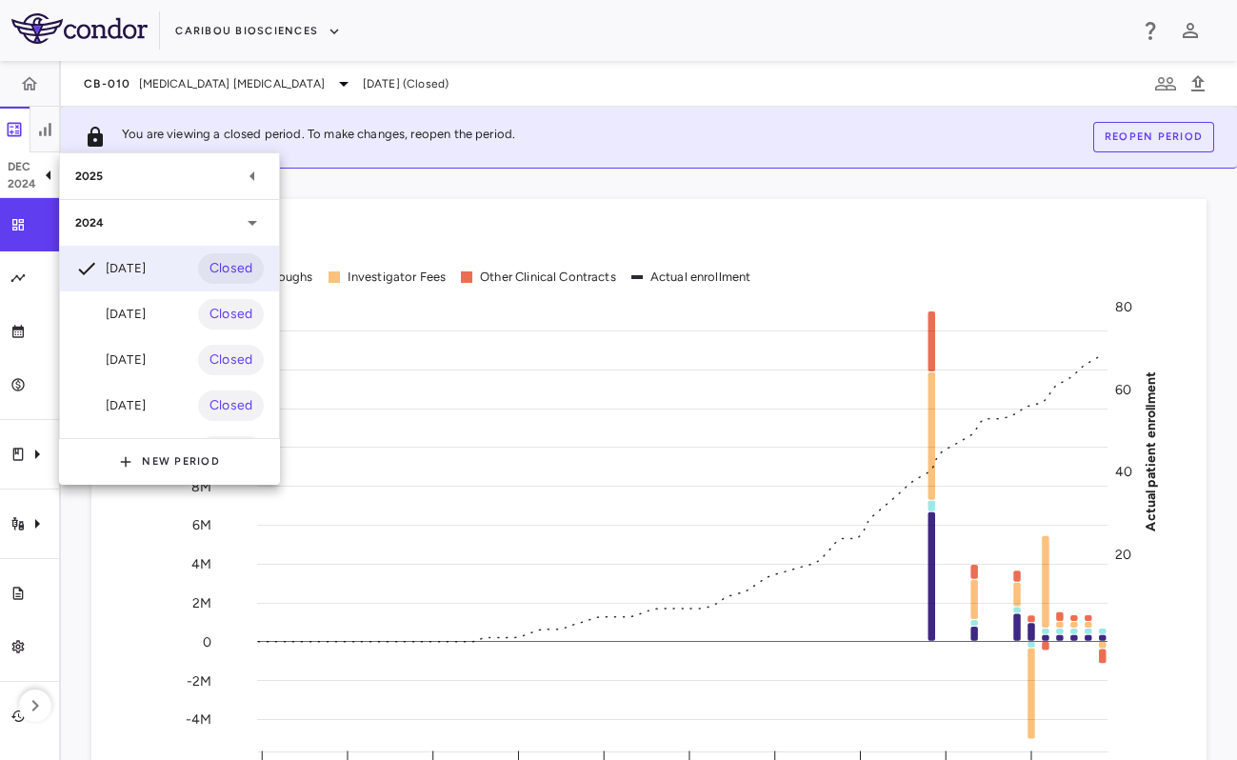
click at [147, 190] on div "2025" at bounding box center [169, 176] width 219 height 46
click at [146, 265] on div "[DATE]" at bounding box center [110, 267] width 70 height 23
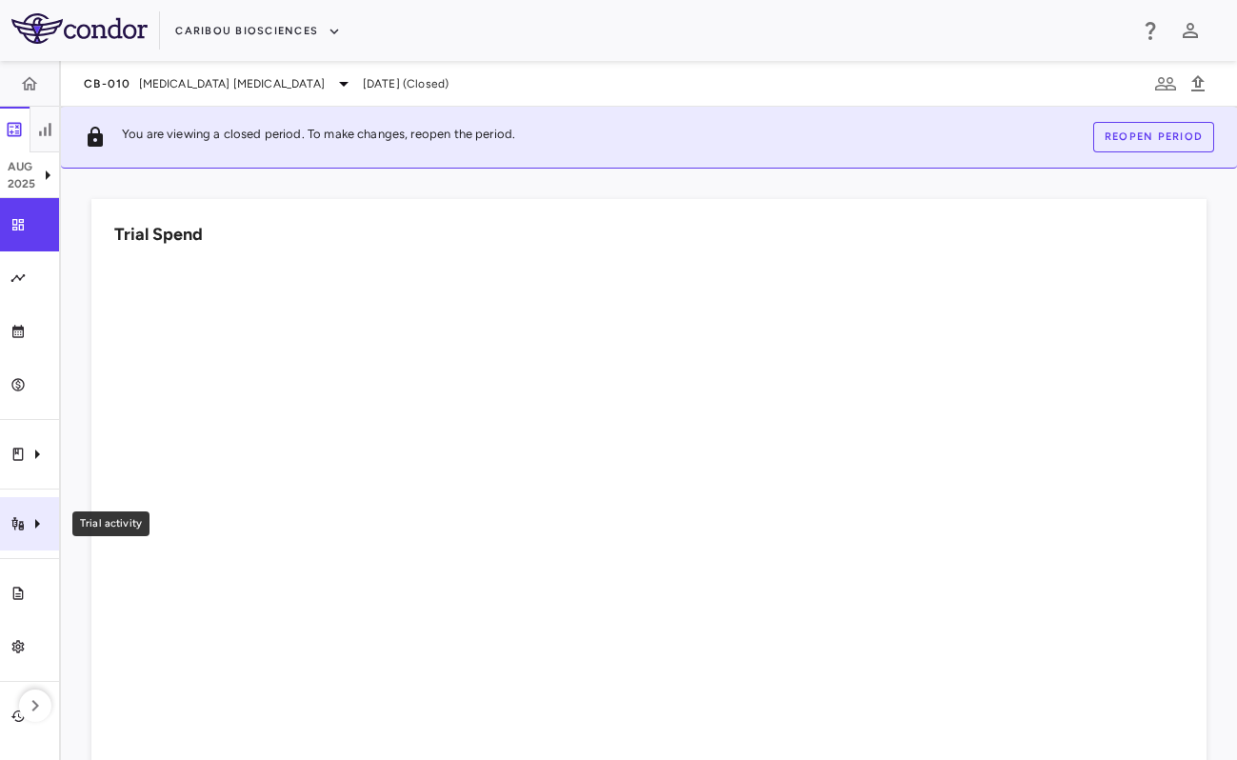
click at [28, 509] on div "Trial activity" at bounding box center [29, 523] width 59 height 53
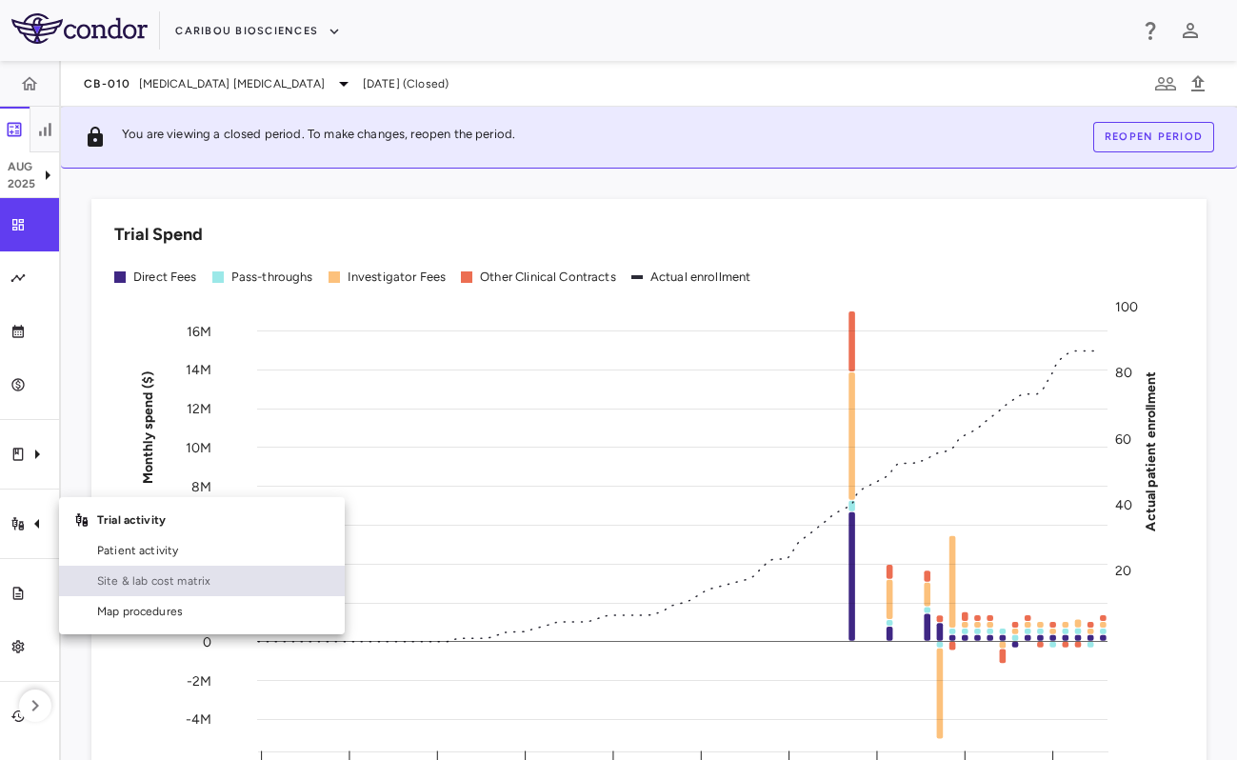
click at [136, 569] on link "Site & lab cost matrix" at bounding box center [202, 580] width 286 height 30
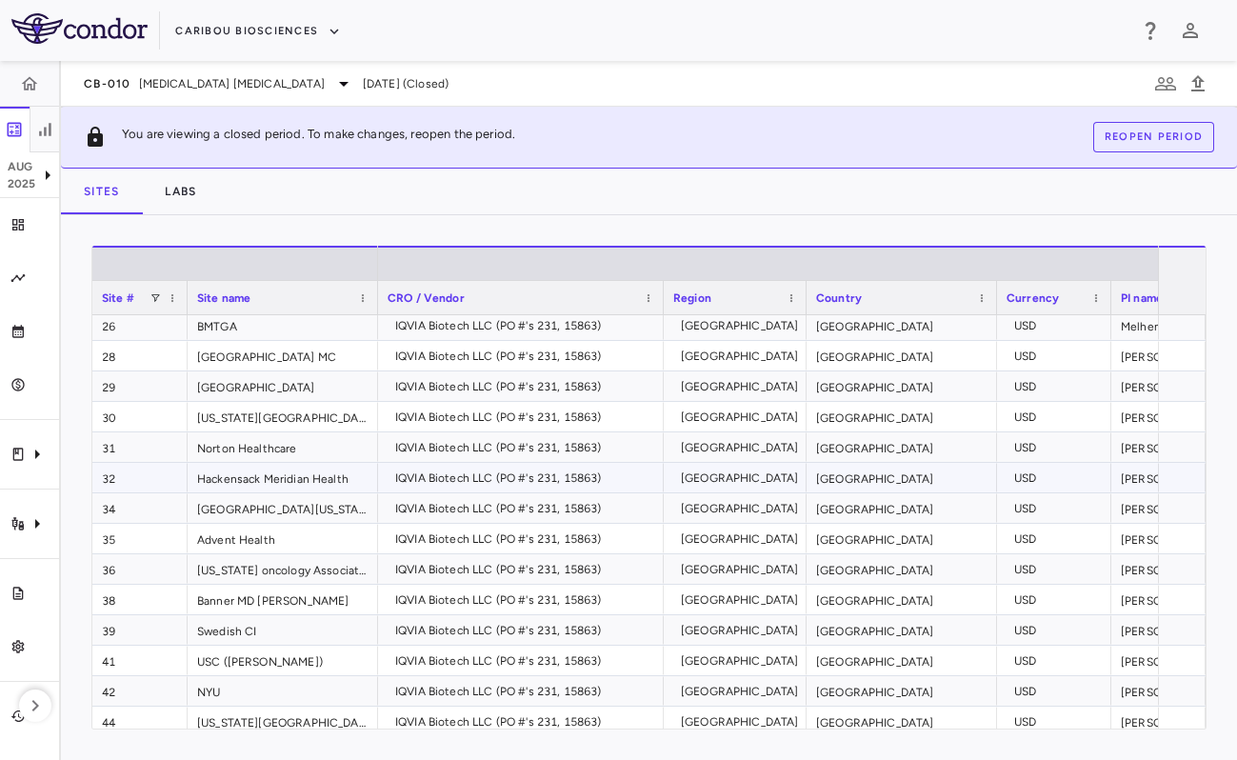
scroll to position [456, 0]
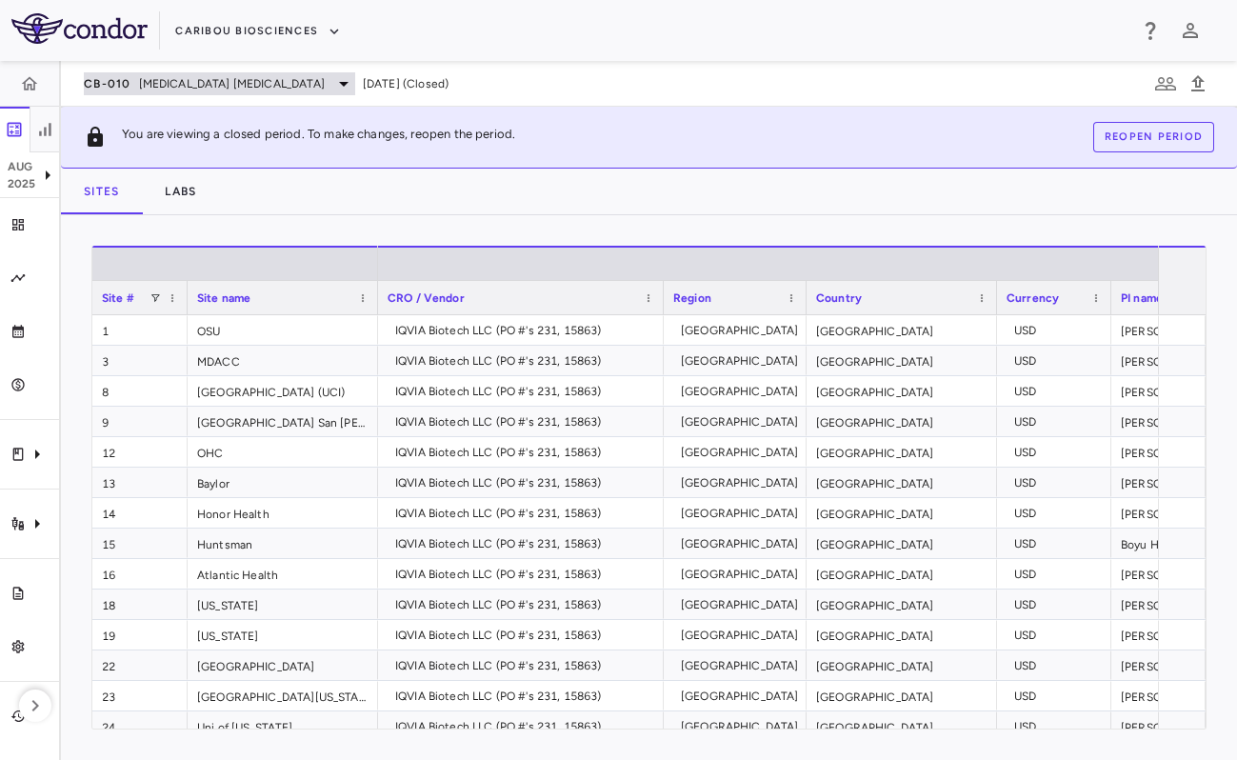
click at [180, 89] on span "[MEDICAL_DATA] [MEDICAL_DATA]" at bounding box center [232, 83] width 186 height 17
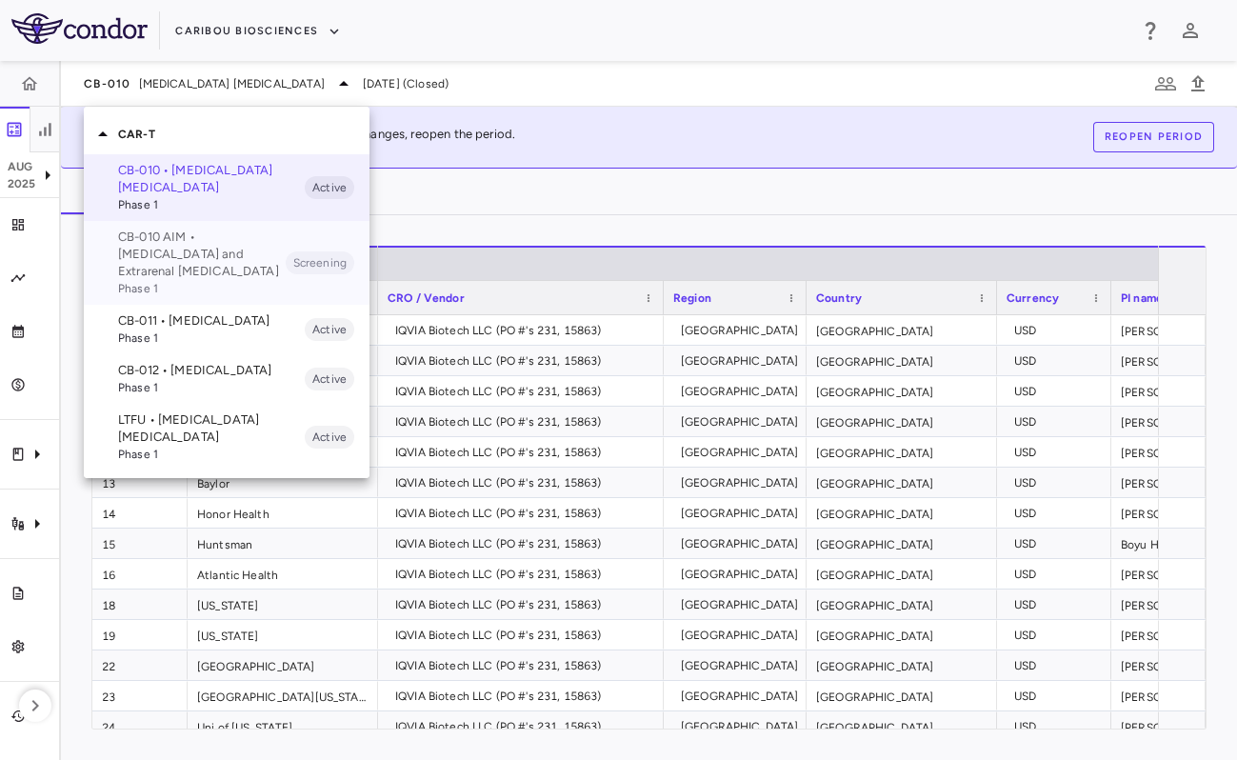
click at [233, 271] on p "CB-010 AIM • [MEDICAL_DATA] and Extrarenal [MEDICAL_DATA]" at bounding box center [202, 253] width 168 height 51
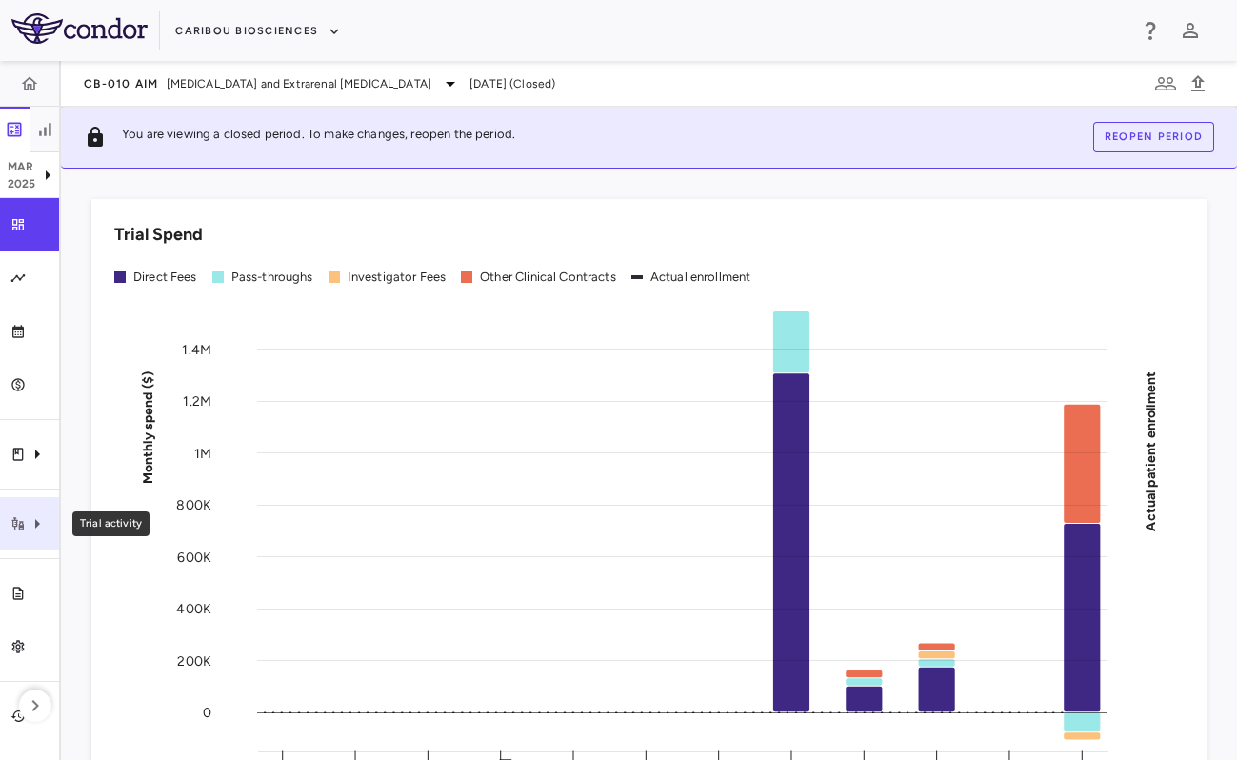
click at [31, 522] on icon "Trial activity" at bounding box center [37, 523] width 23 height 23
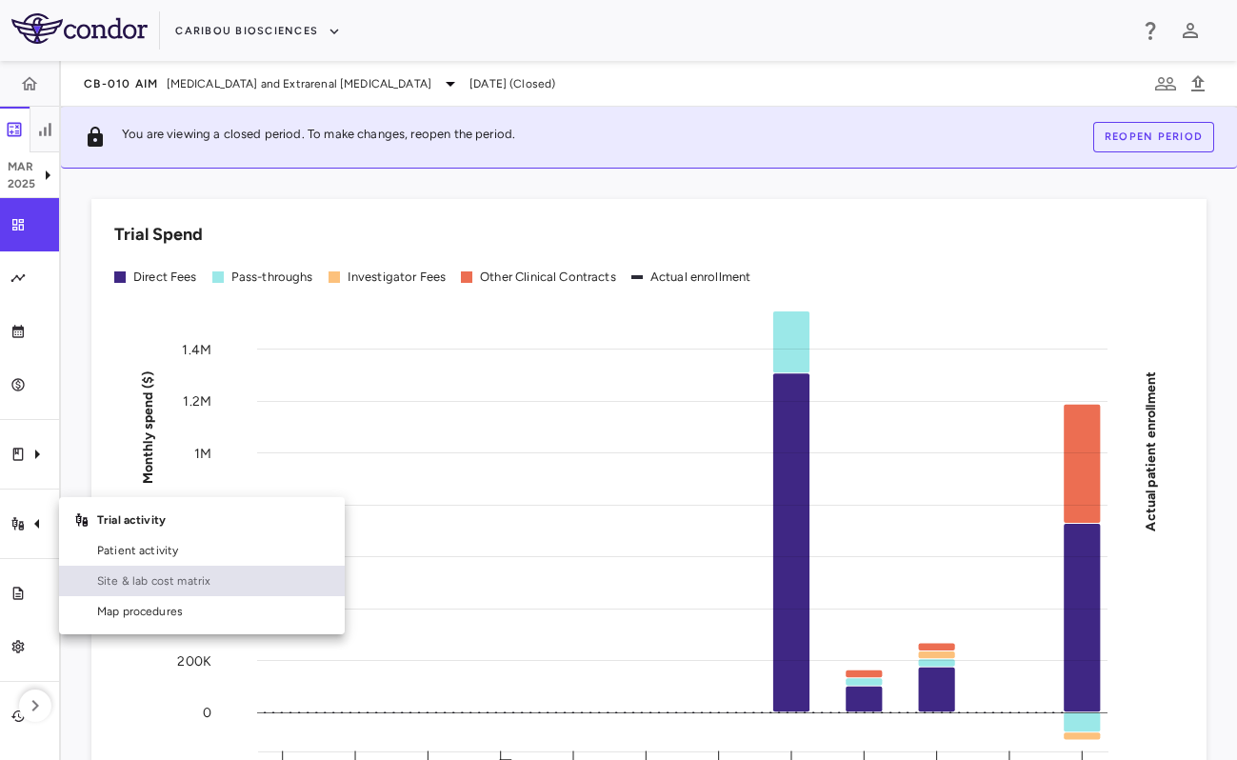
click at [149, 578] on span "Site & lab cost matrix" at bounding box center [213, 580] width 232 height 17
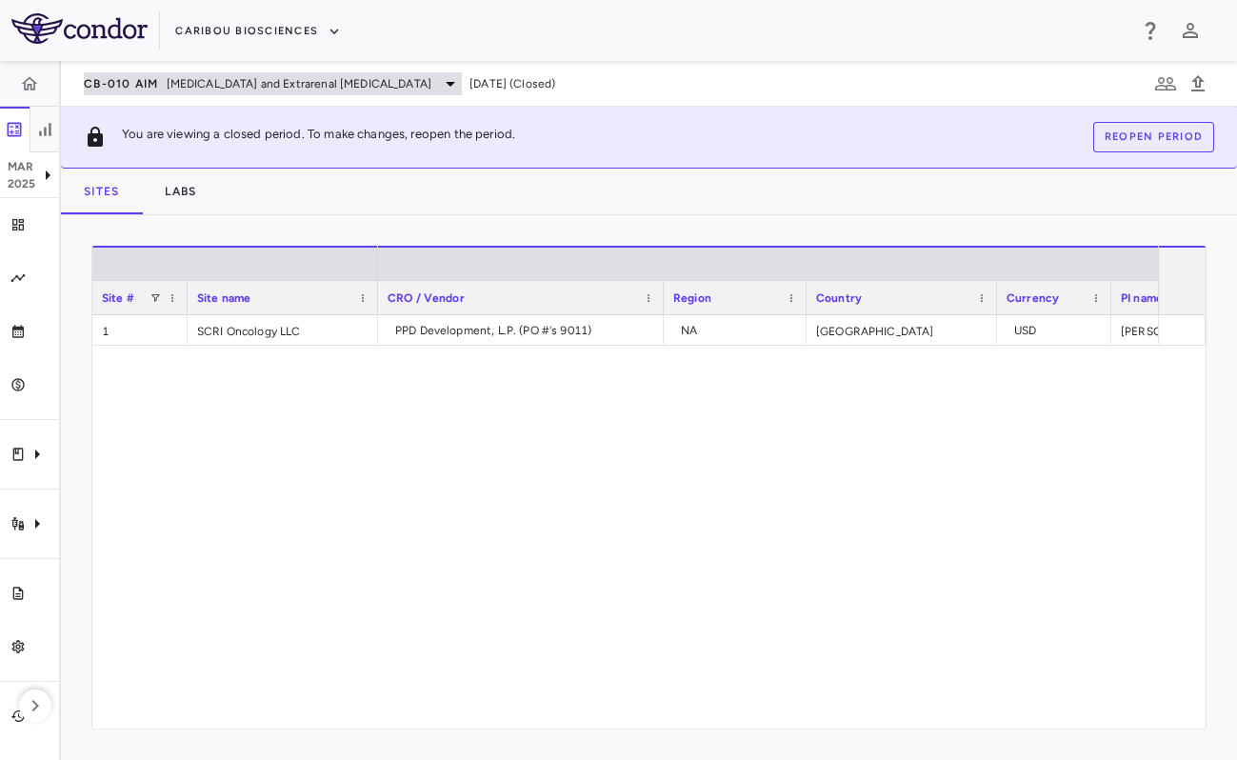
click at [144, 93] on div "CB-010 AIM [MEDICAL_DATA] and Extrarenal [MEDICAL_DATA]" at bounding box center [273, 83] width 378 height 23
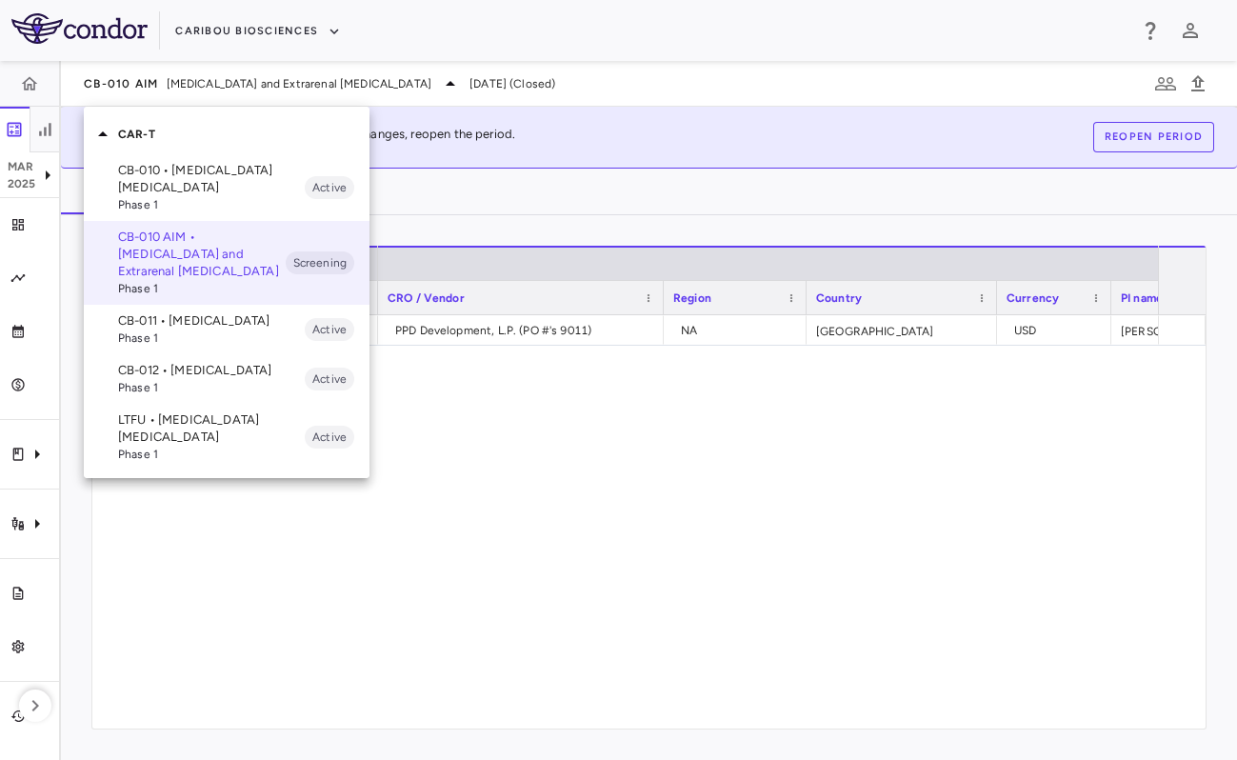
click at [168, 342] on span "Phase 1" at bounding box center [211, 337] width 187 height 17
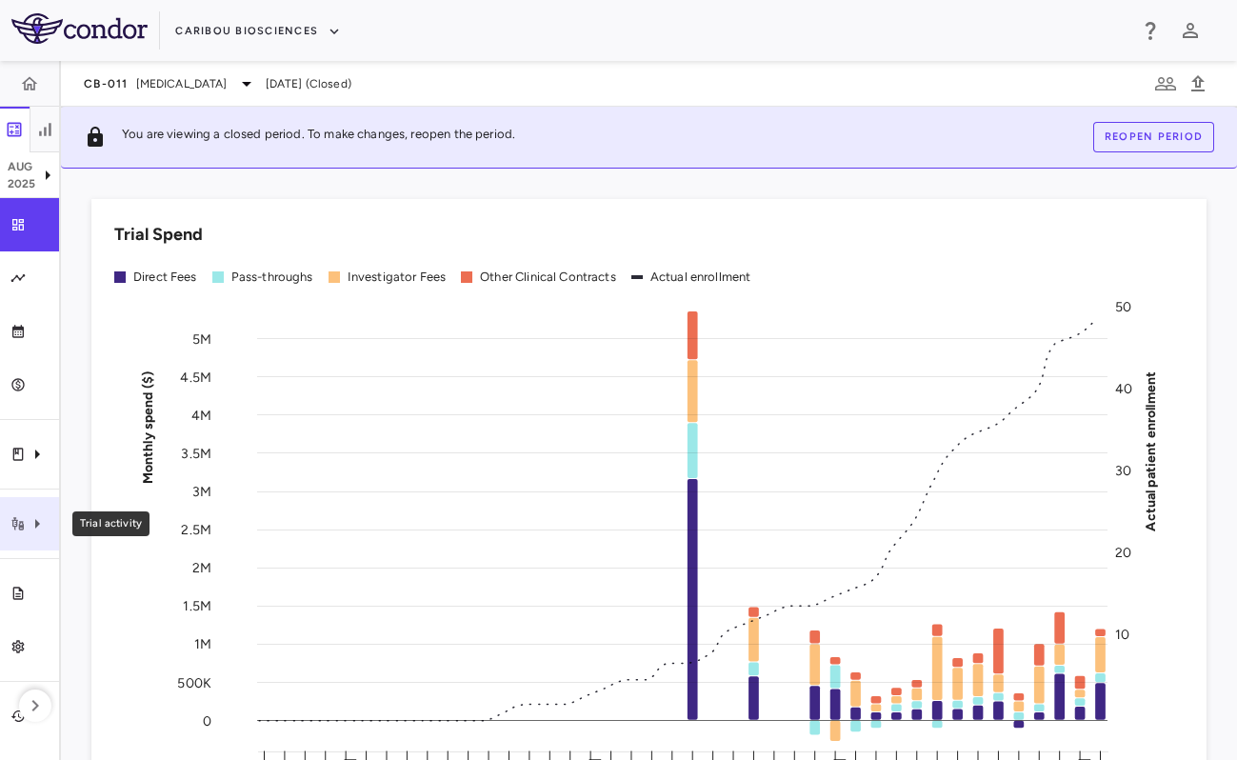
click at [28, 504] on div "Trial activity" at bounding box center [29, 523] width 59 height 53
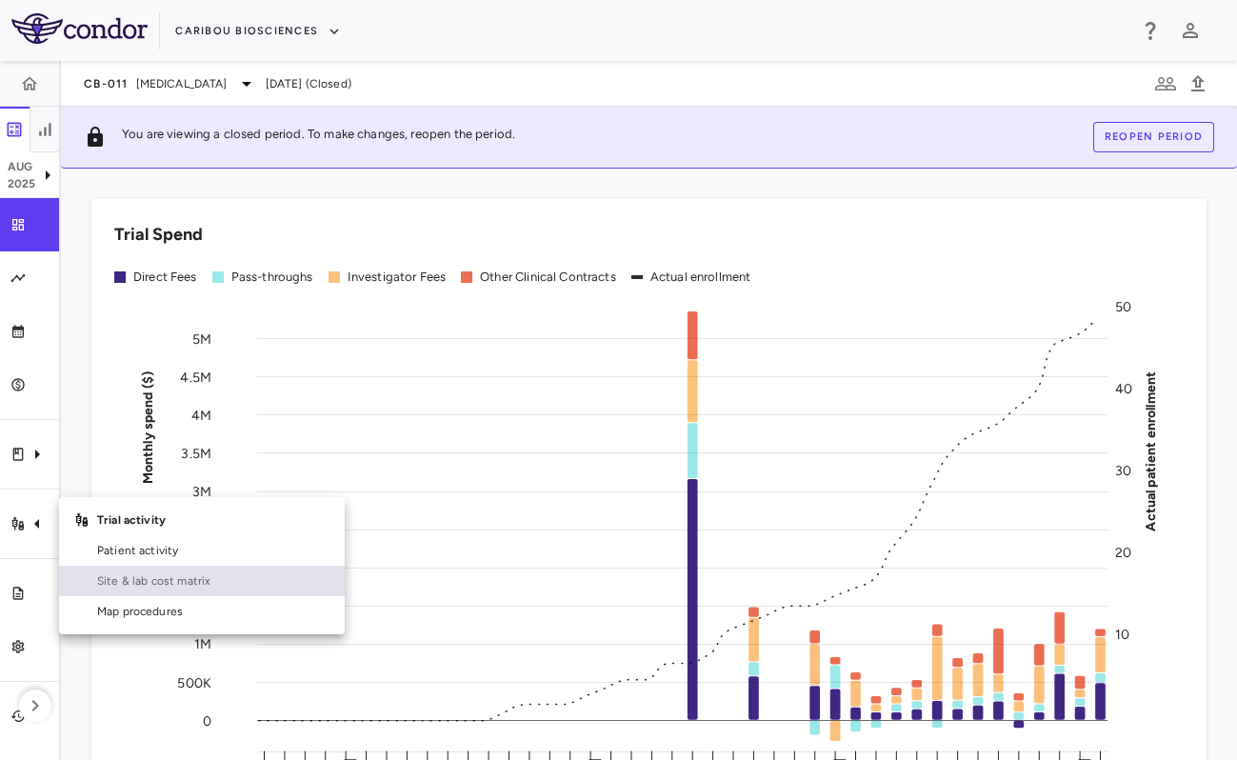
click at [157, 583] on span "Site & lab cost matrix" at bounding box center [213, 580] width 232 height 17
